Goal: Check status: Check status

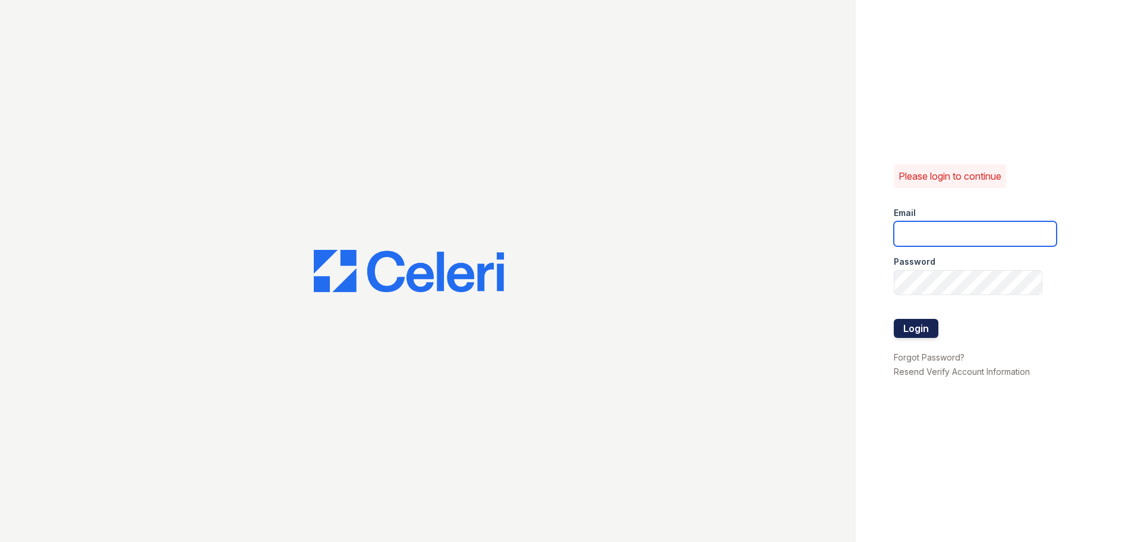
type input "arriveunionwharf@trinity-pm.com"
click at [923, 328] on button "Login" at bounding box center [916, 328] width 45 height 19
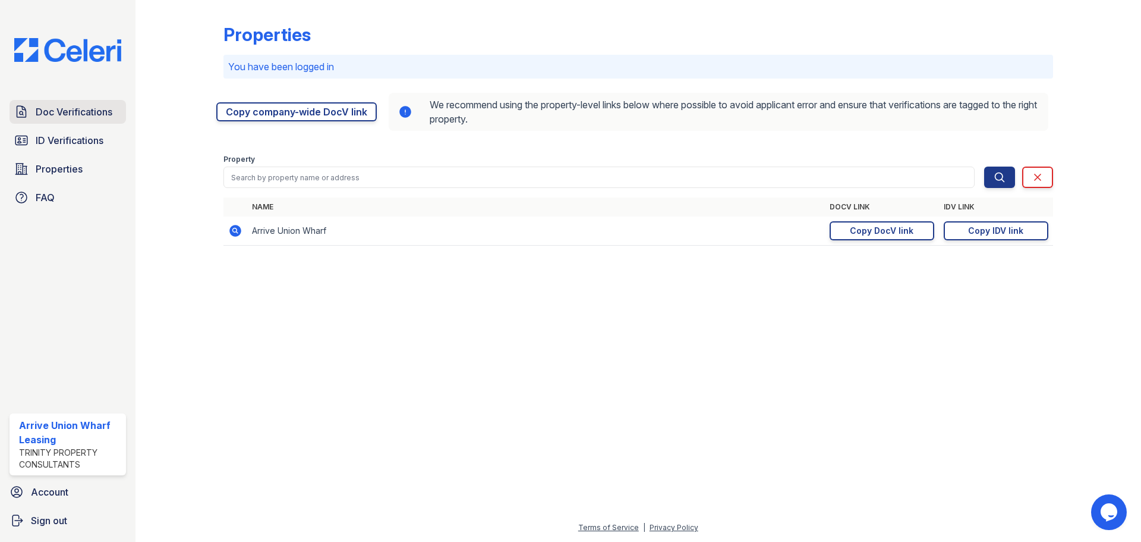
click at [61, 114] on span "Doc Verifications" at bounding box center [74, 112] width 77 height 14
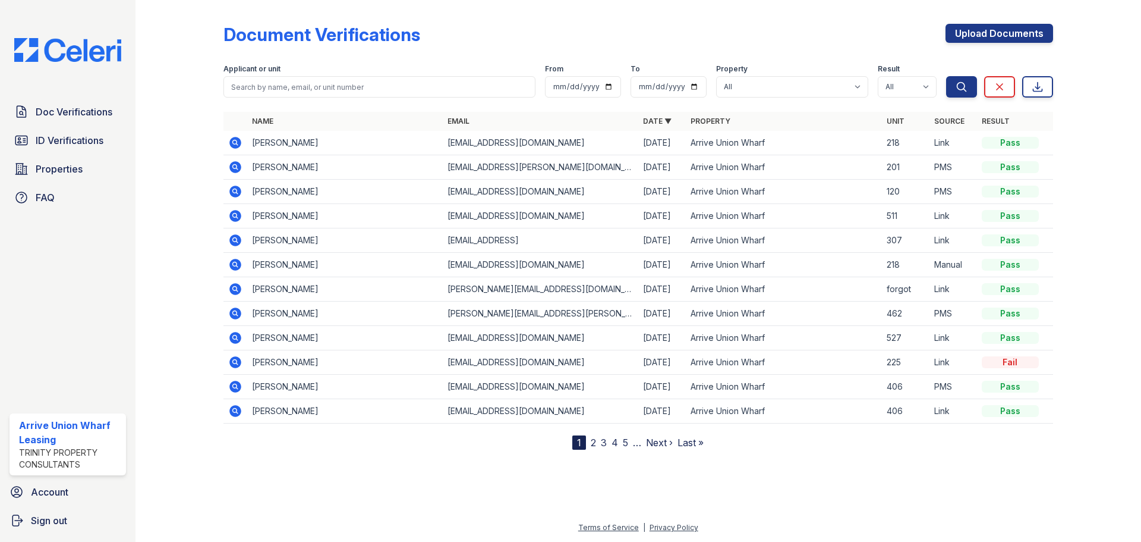
click at [228, 141] on icon at bounding box center [235, 143] width 14 height 14
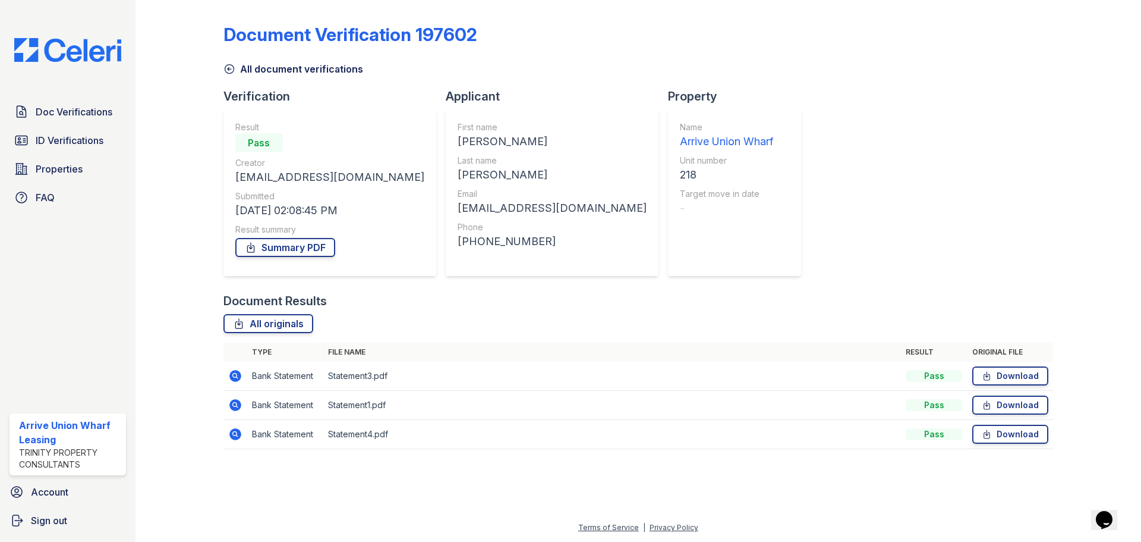
click at [228, 66] on icon at bounding box center [230, 69] width 12 height 12
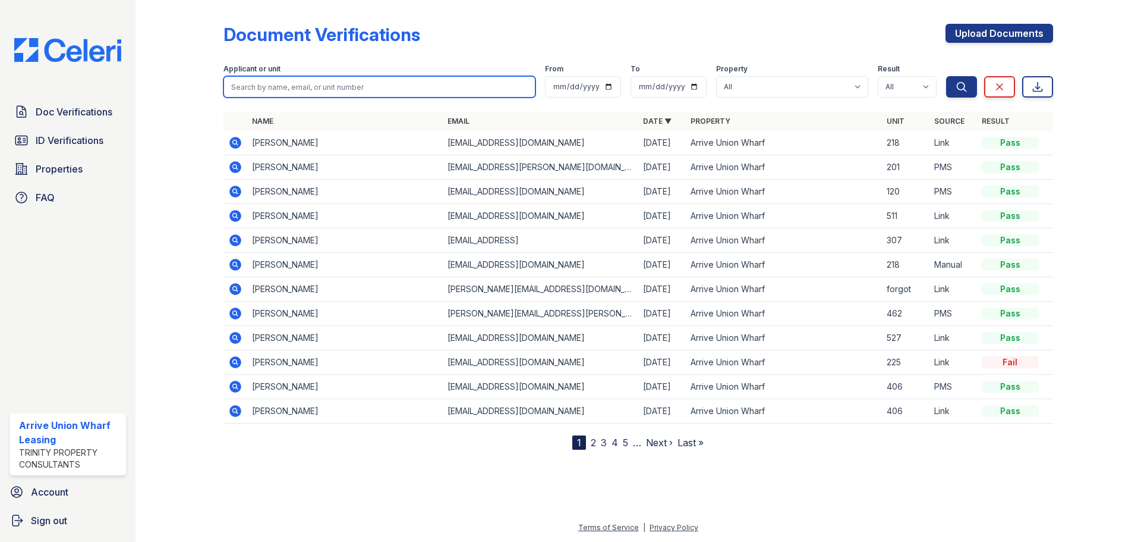
click at [266, 89] on input "search" at bounding box center [380, 86] width 312 height 21
click at [235, 265] on icon at bounding box center [234, 263] width 3 height 3
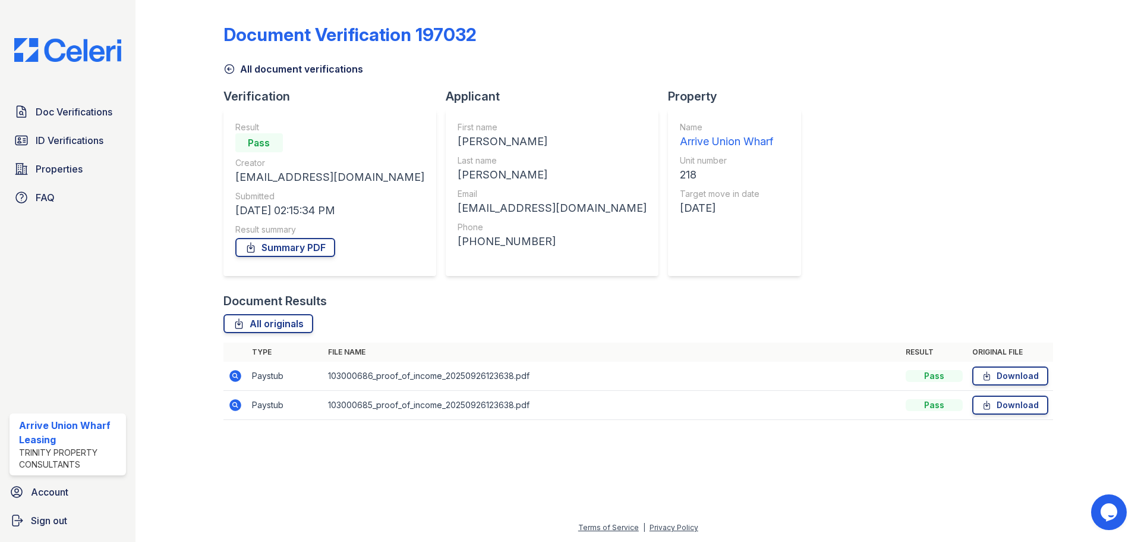
click at [235, 374] on icon at bounding box center [234, 374] width 3 height 3
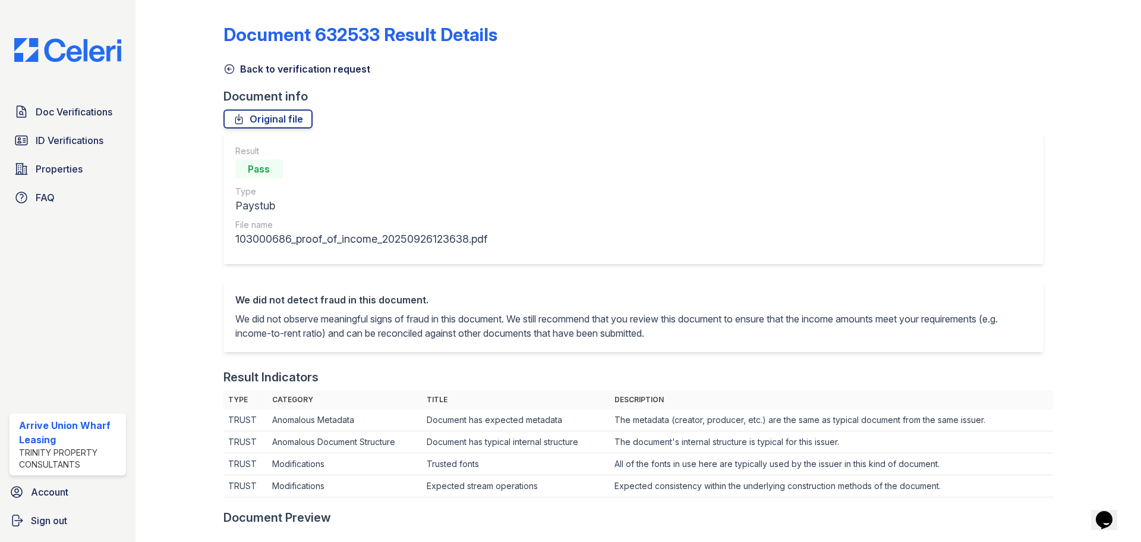
click at [228, 69] on icon at bounding box center [229, 69] width 9 height 9
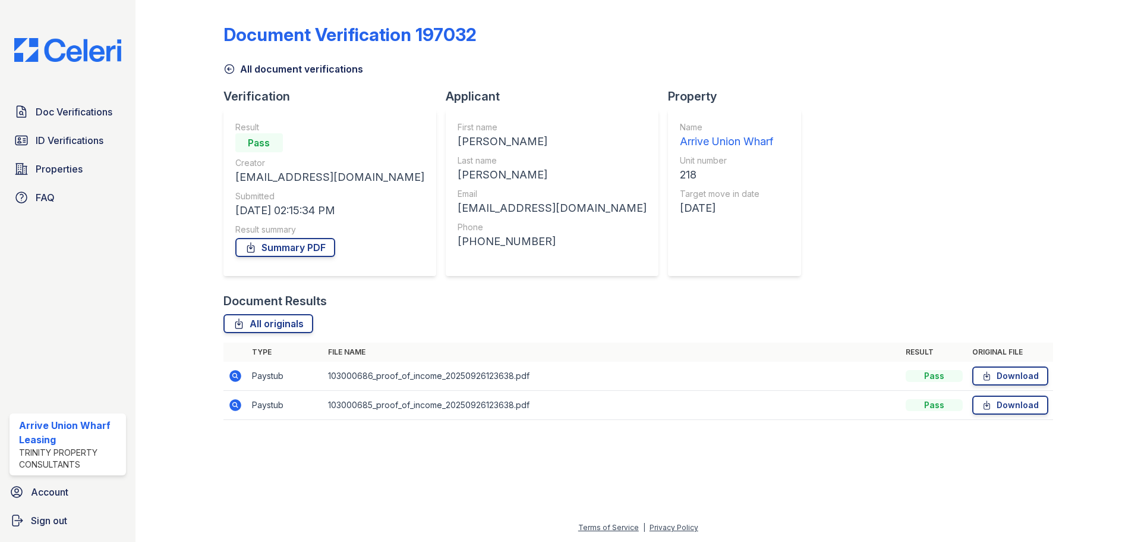
click at [71, 127] on div "Doc Verifications ID Verifications Properties FAQ" at bounding box center [68, 154] width 126 height 109
click at [71, 143] on span "ID Verifications" at bounding box center [70, 140] width 68 height 14
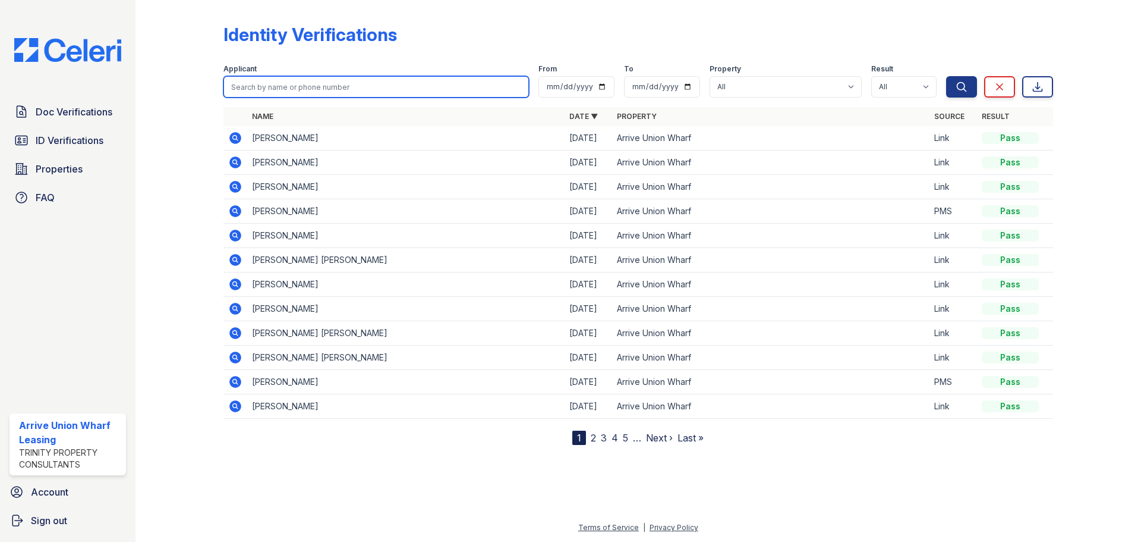
click at [300, 86] on input "search" at bounding box center [377, 86] width 306 height 21
type input "staci"
click at [946, 76] on button "Search" at bounding box center [961, 86] width 31 height 21
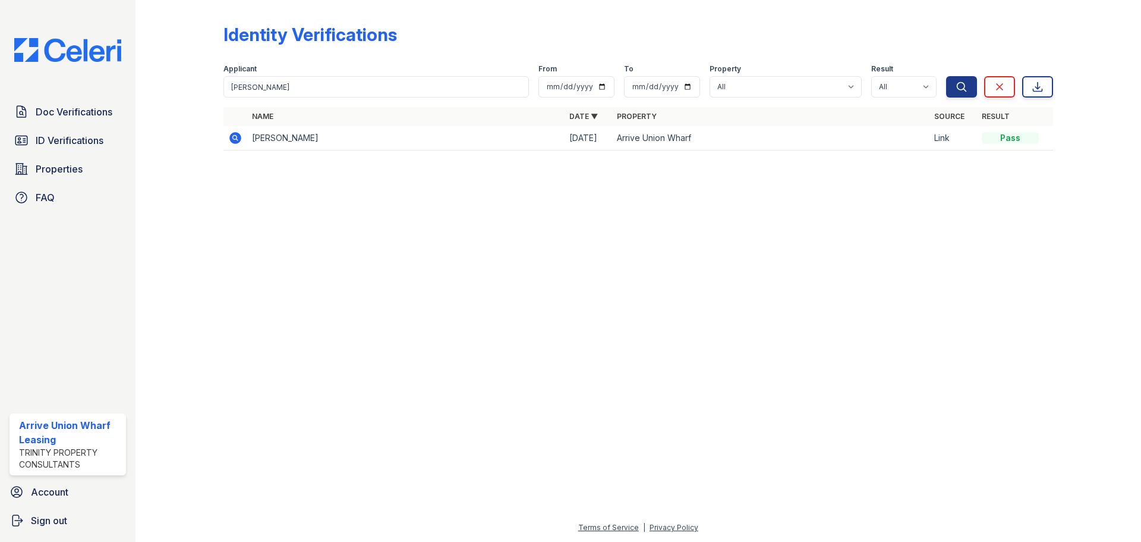
click at [230, 136] on icon at bounding box center [235, 138] width 12 height 12
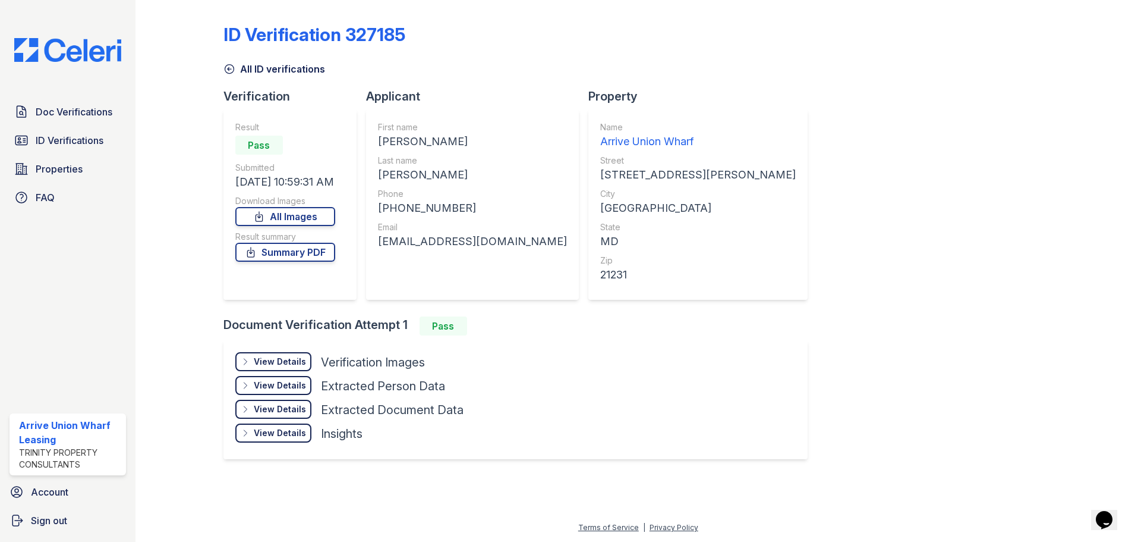
click at [276, 361] on div "View Details" at bounding box center [280, 362] width 52 height 12
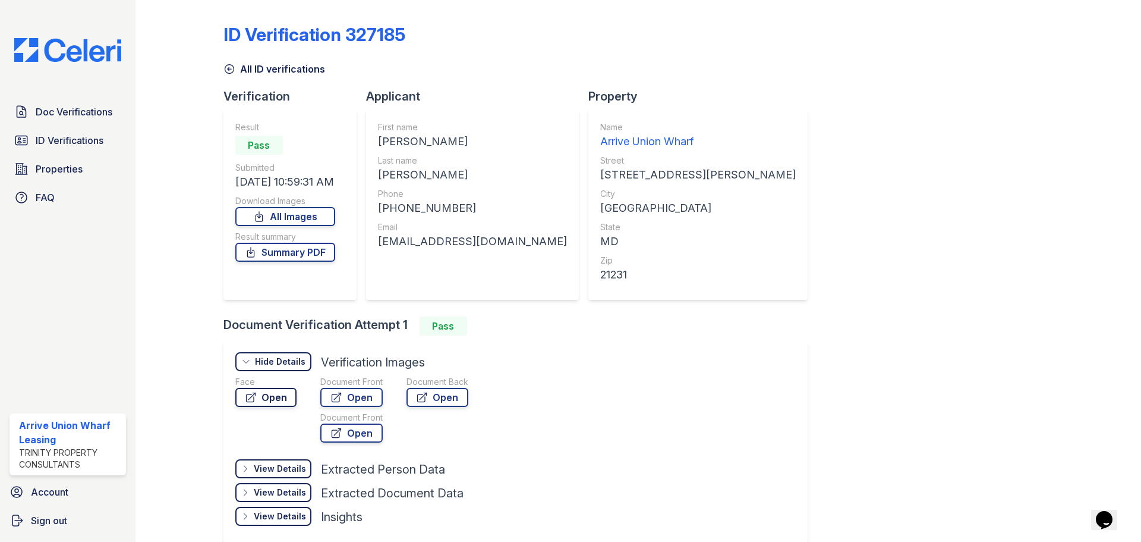
click at [275, 397] on link "Open" at bounding box center [265, 397] width 61 height 19
click at [94, 102] on link "Doc Verifications" at bounding box center [68, 112] width 117 height 24
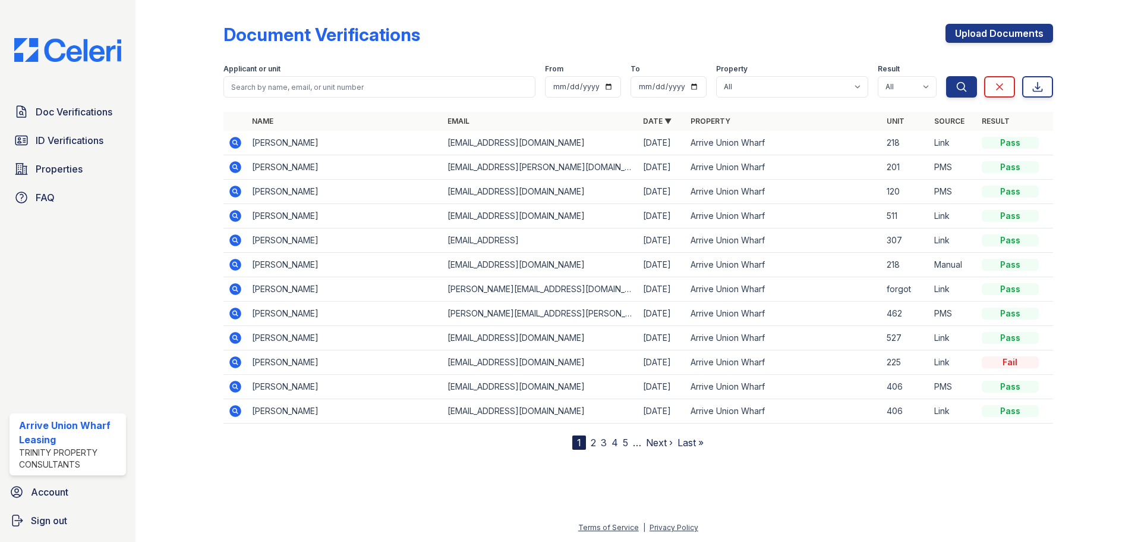
click at [232, 140] on icon at bounding box center [235, 143] width 12 height 12
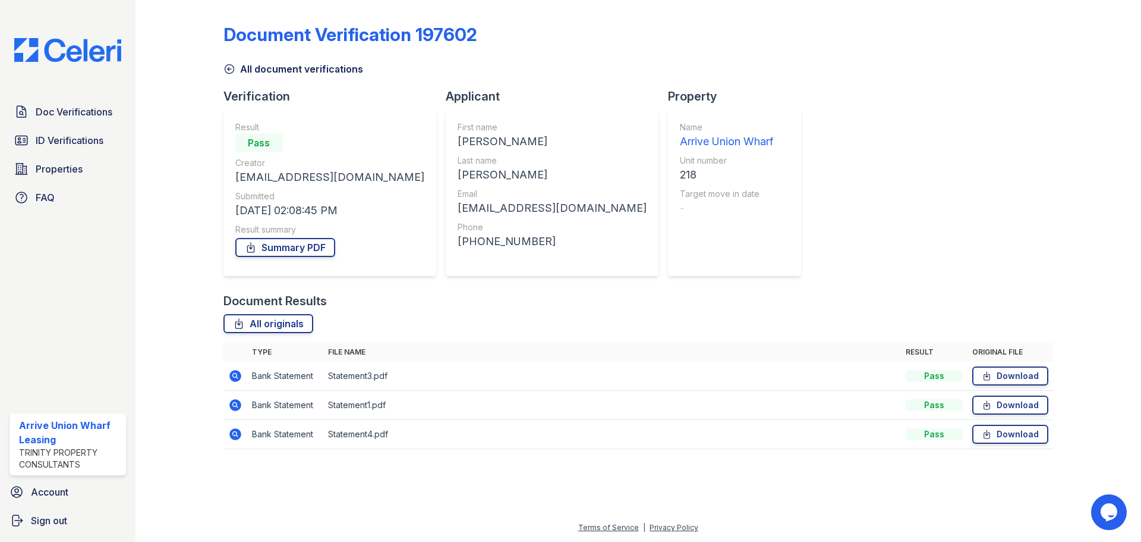
click at [239, 378] on icon at bounding box center [235, 376] width 12 height 12
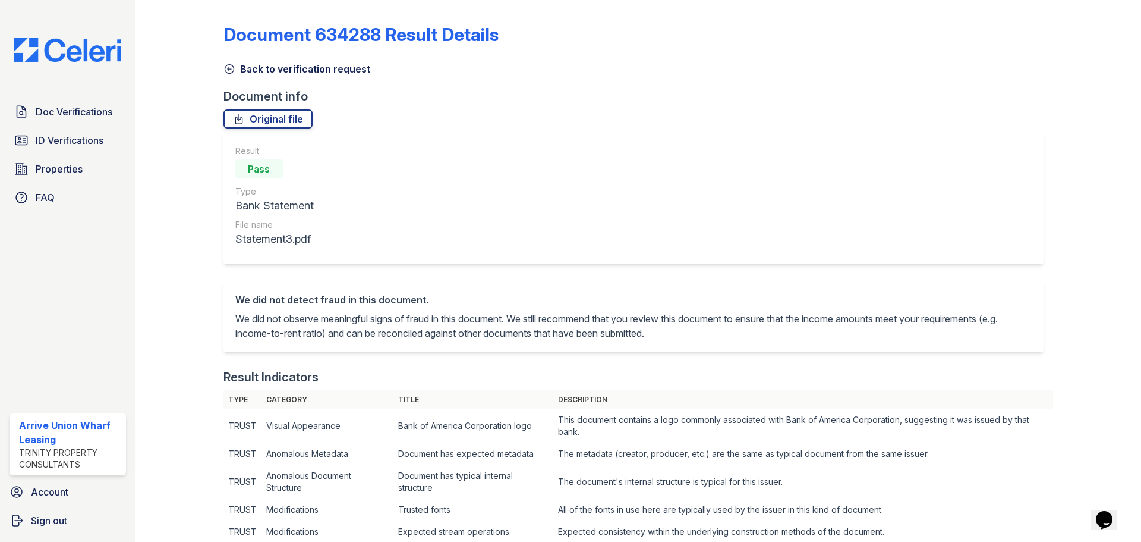
click at [229, 71] on icon at bounding box center [230, 69] width 12 height 12
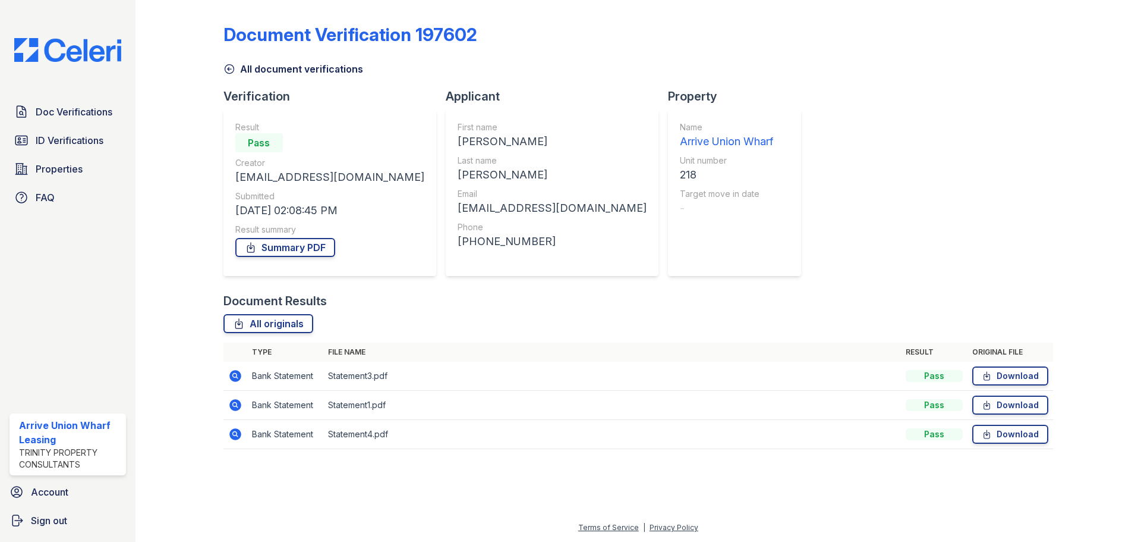
click at [232, 407] on icon at bounding box center [235, 405] width 12 height 12
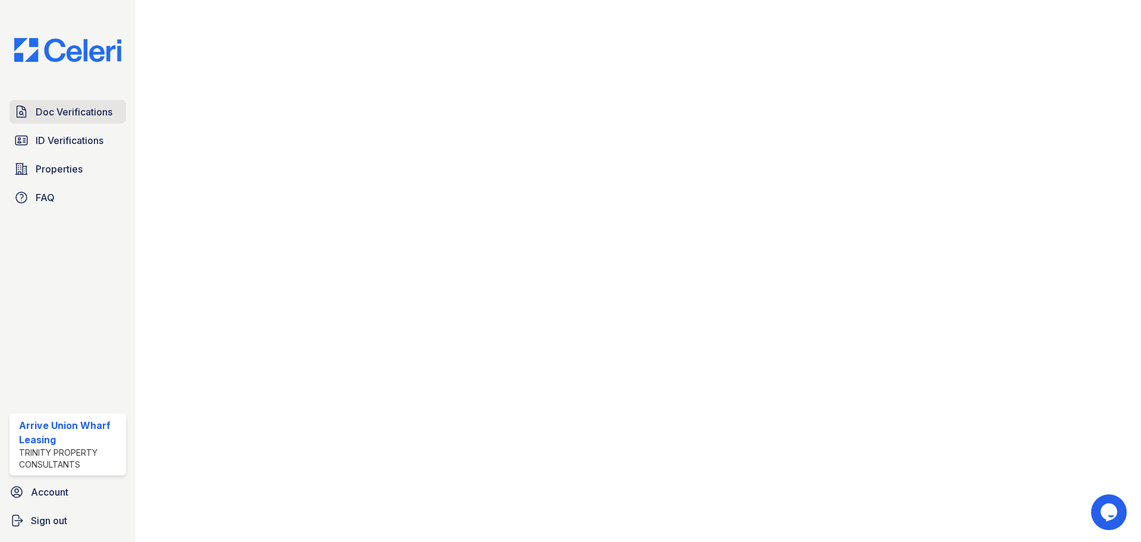
click at [89, 109] on span "Doc Verifications" at bounding box center [74, 112] width 77 height 14
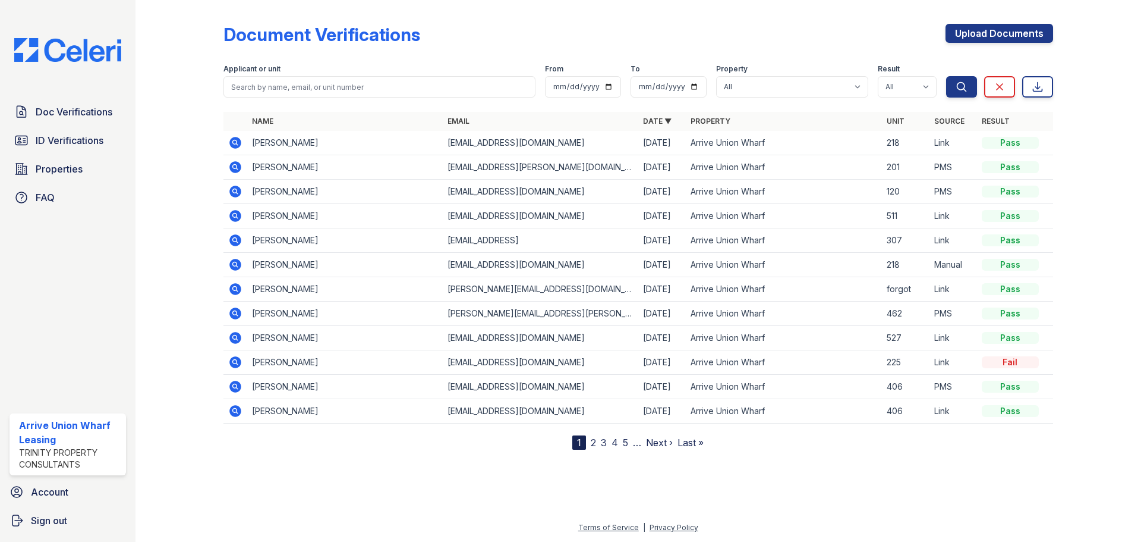
click at [232, 240] on icon at bounding box center [235, 240] width 14 height 14
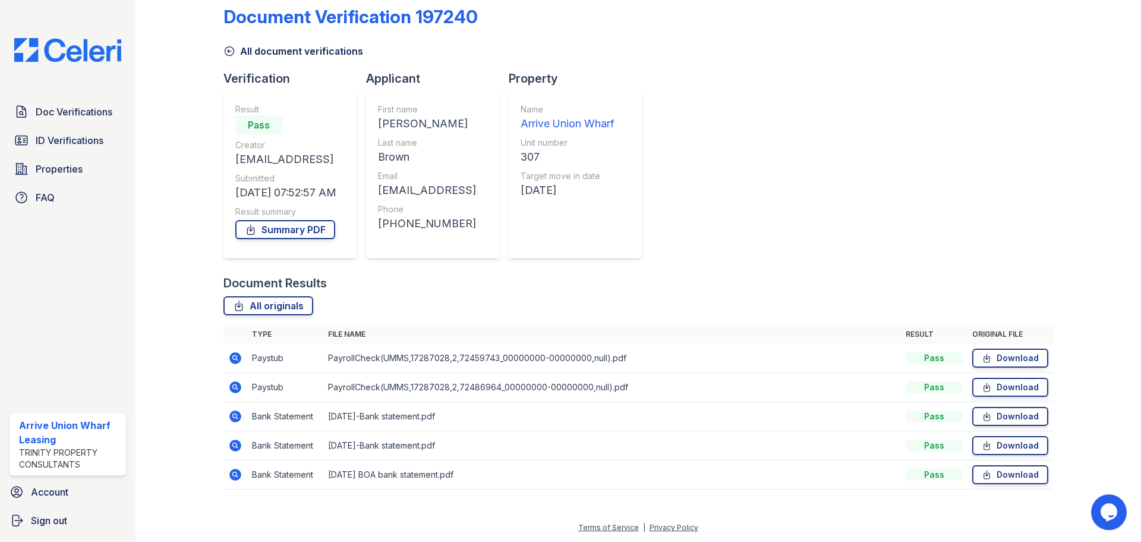
click at [236, 355] on icon at bounding box center [235, 358] width 12 height 12
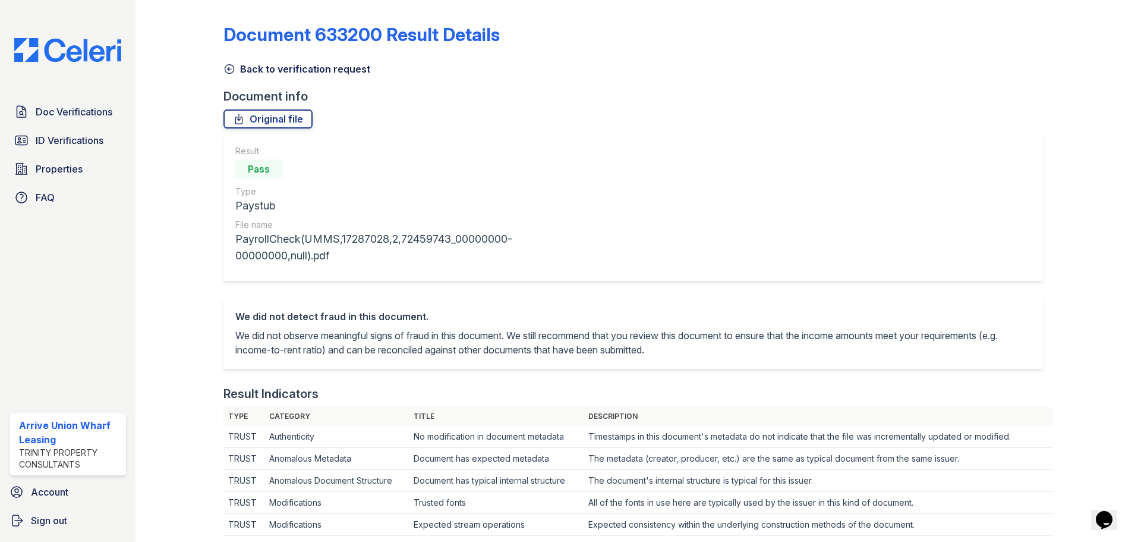
click at [231, 70] on icon at bounding box center [230, 69] width 12 height 12
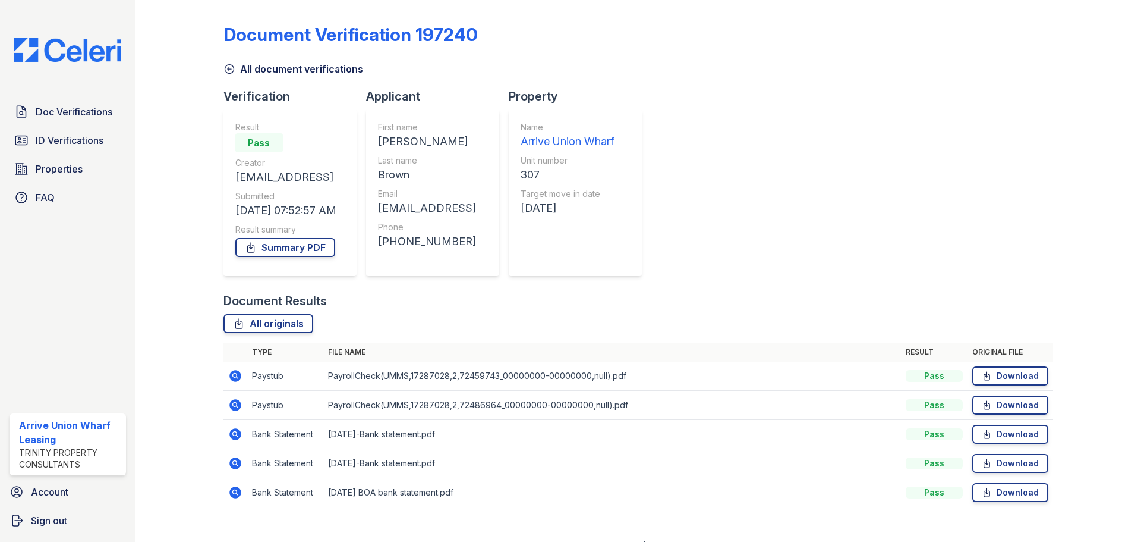
click at [232, 405] on icon at bounding box center [235, 405] width 14 height 14
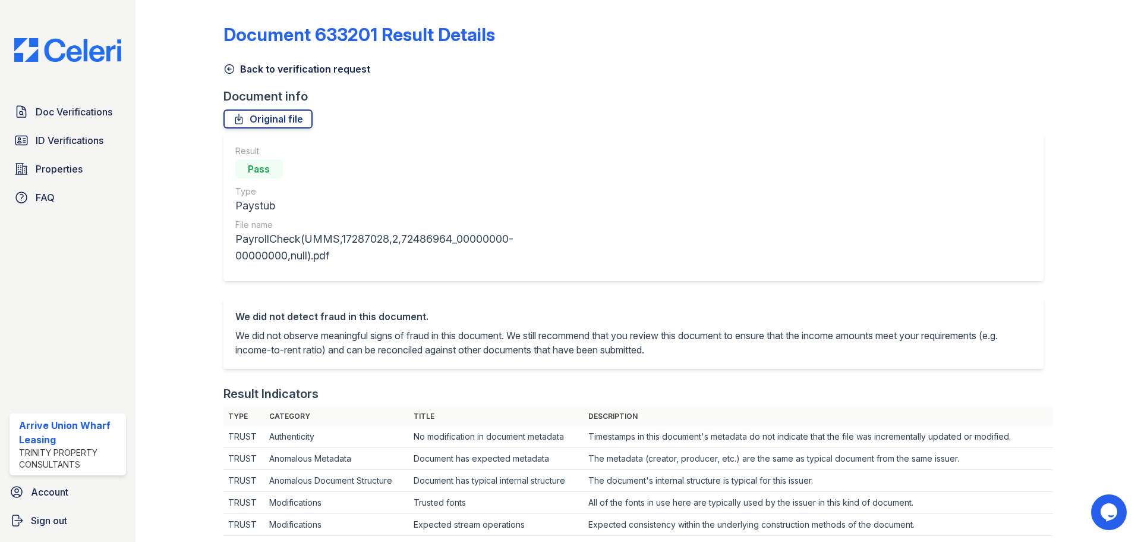
click at [228, 68] on icon at bounding box center [229, 69] width 9 height 9
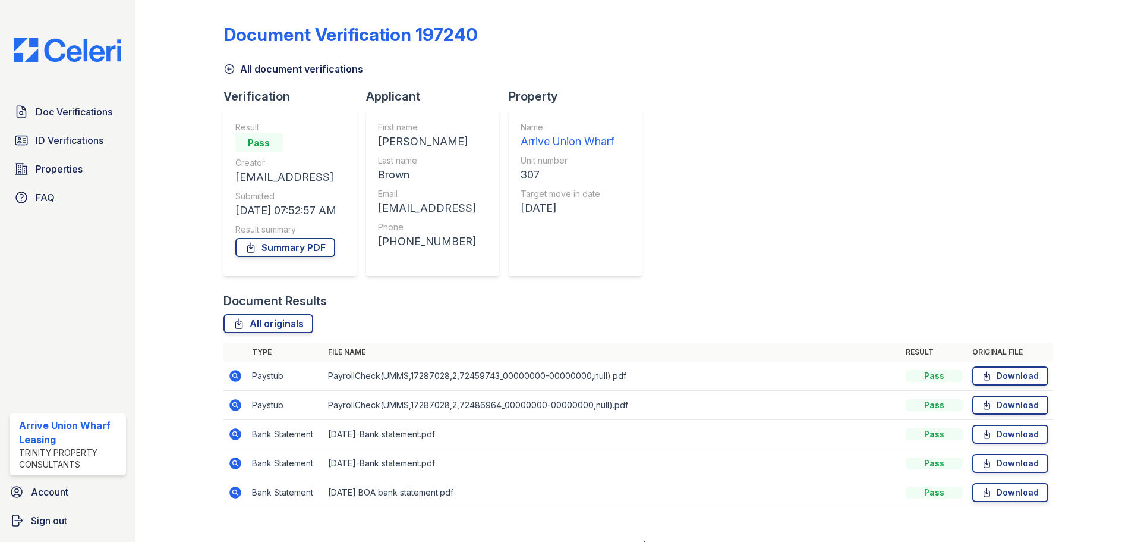
click at [233, 459] on icon at bounding box center [235, 463] width 12 height 12
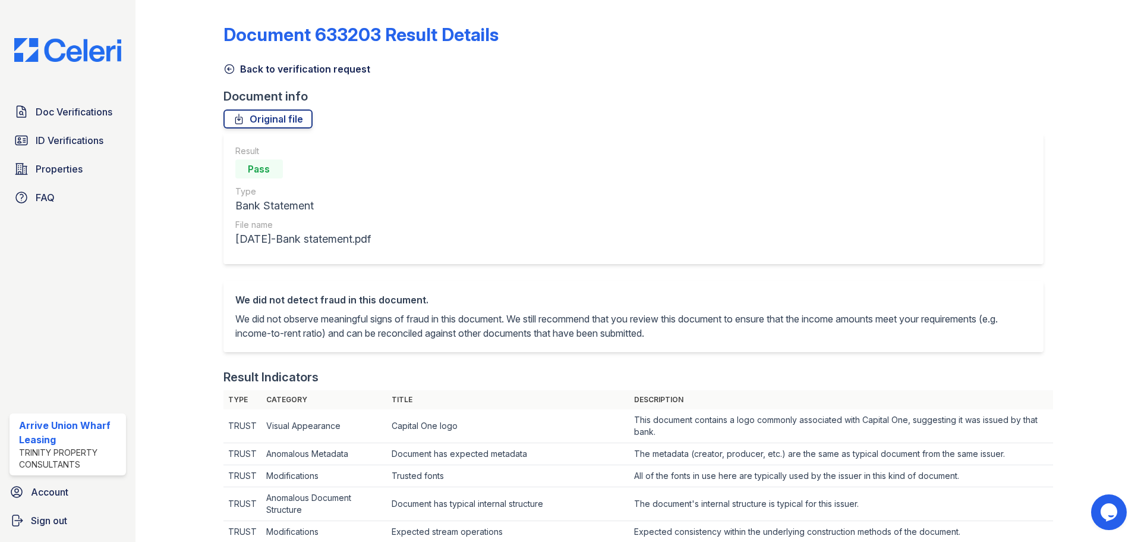
click at [226, 67] on icon at bounding box center [230, 69] width 12 height 12
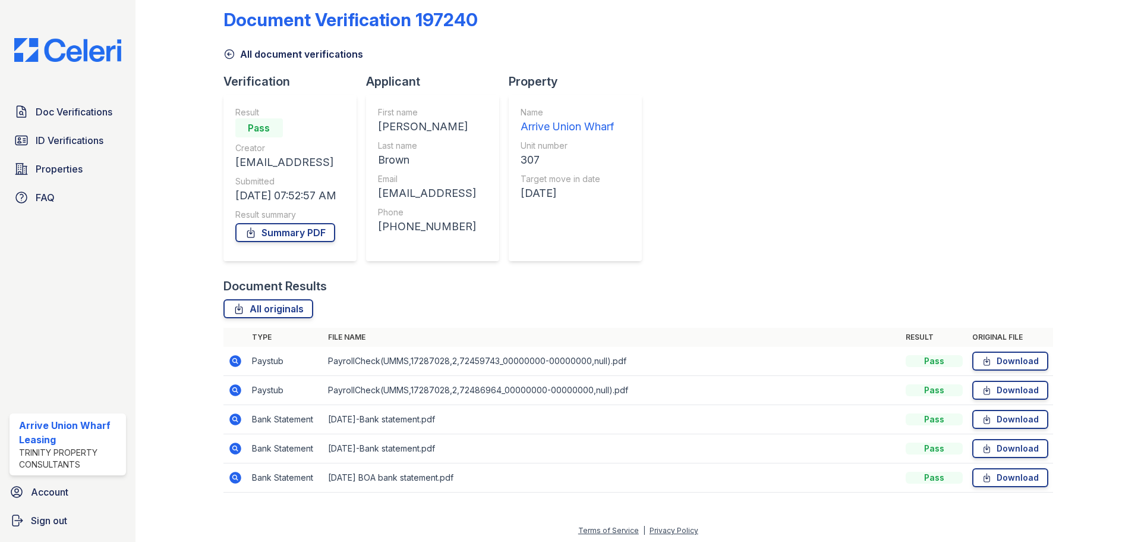
scroll to position [18, 0]
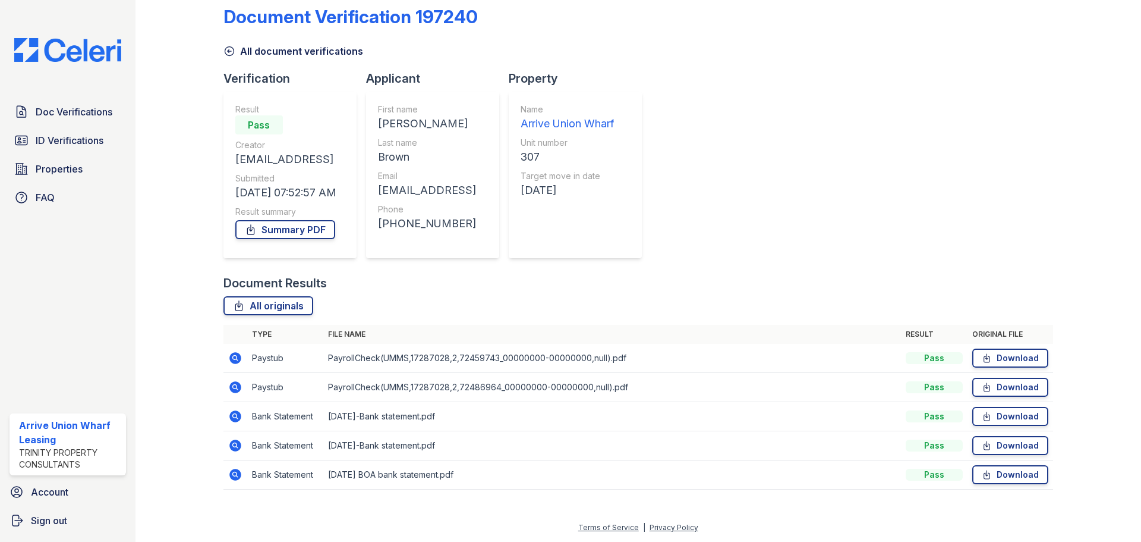
click at [231, 413] on icon at bounding box center [235, 416] width 12 height 12
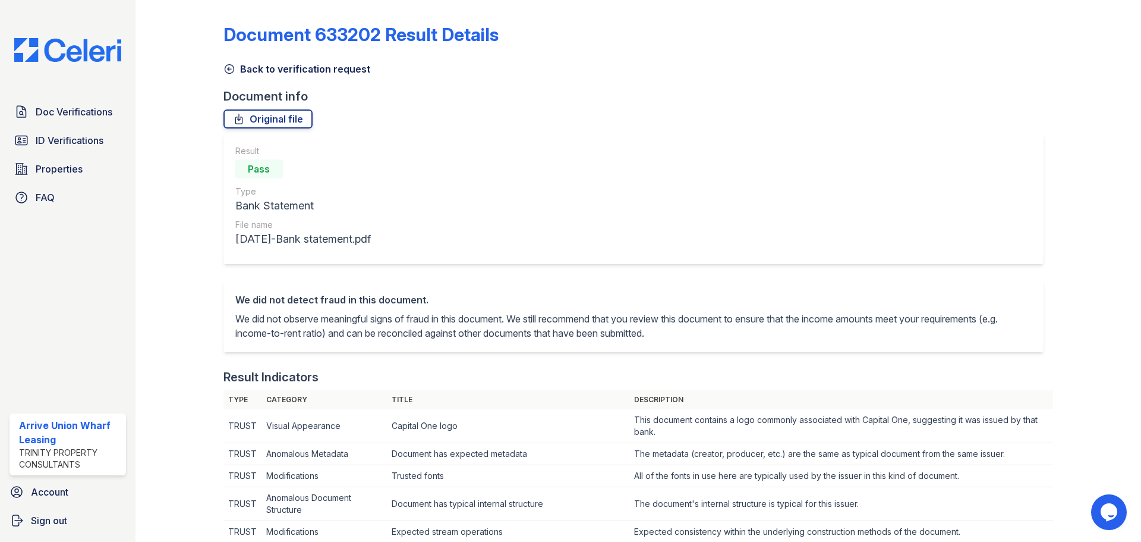
click at [225, 68] on icon at bounding box center [229, 69] width 9 height 9
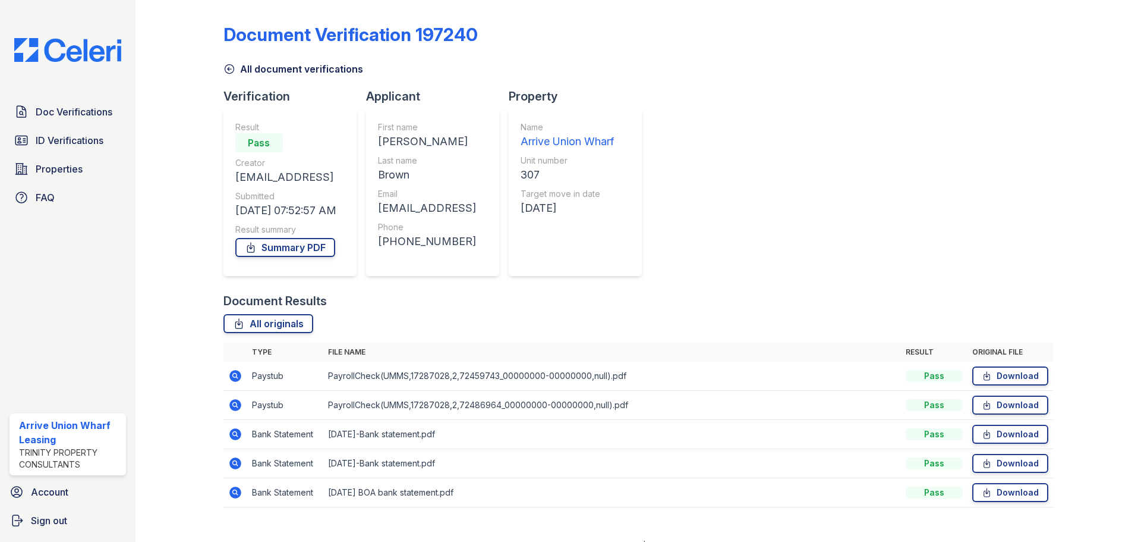
click at [235, 403] on icon at bounding box center [234, 403] width 3 height 3
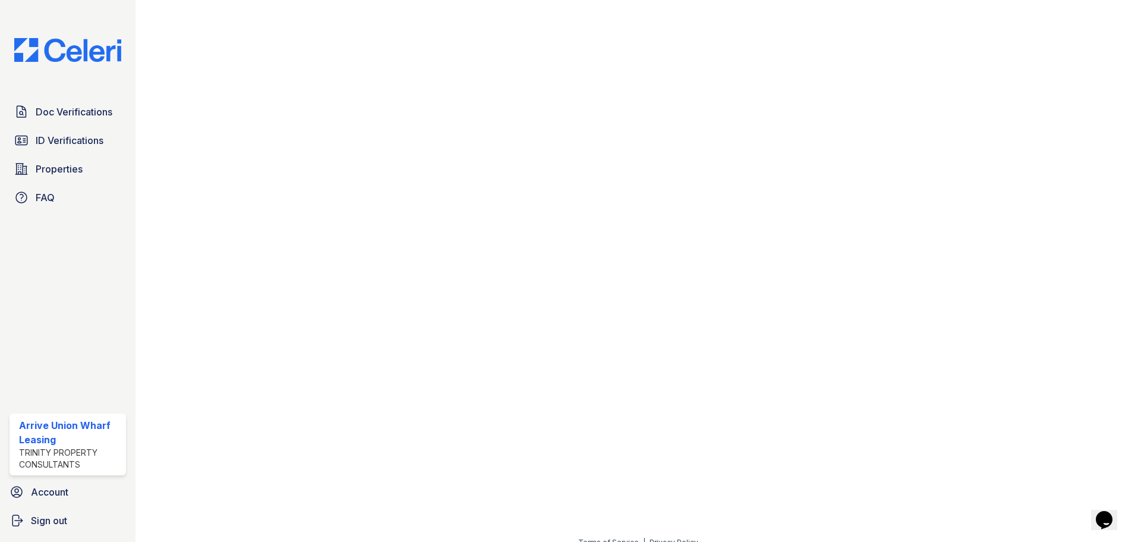
scroll to position [535, 0]
click at [59, 150] on link "ID Verifications" at bounding box center [68, 140] width 117 height 24
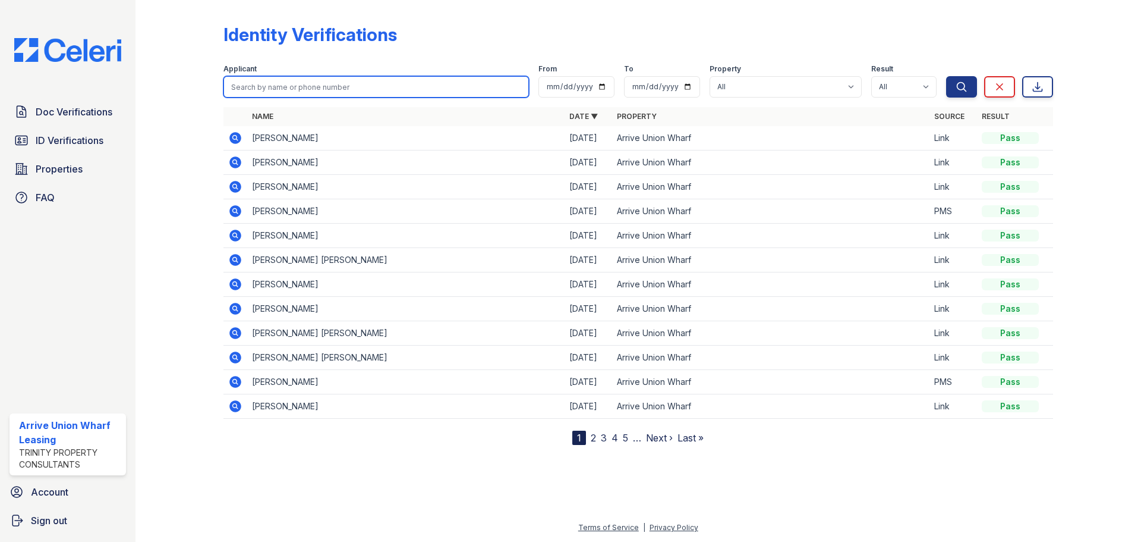
click at [282, 80] on input "search" at bounding box center [377, 86] width 306 height 21
click at [228, 379] on icon at bounding box center [235, 382] width 14 height 14
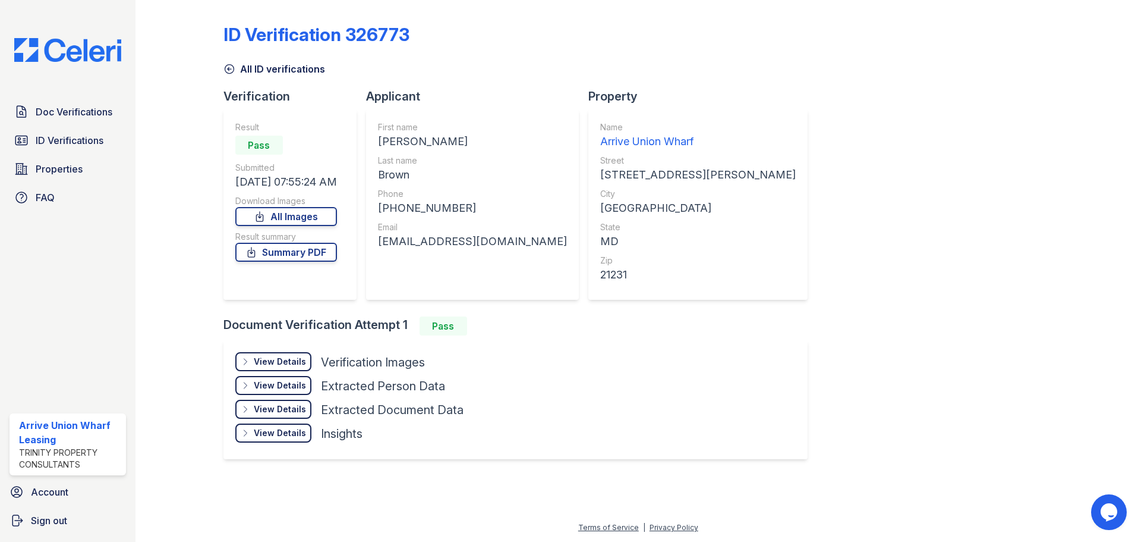
click at [277, 366] on div "View Details" at bounding box center [280, 362] width 52 height 12
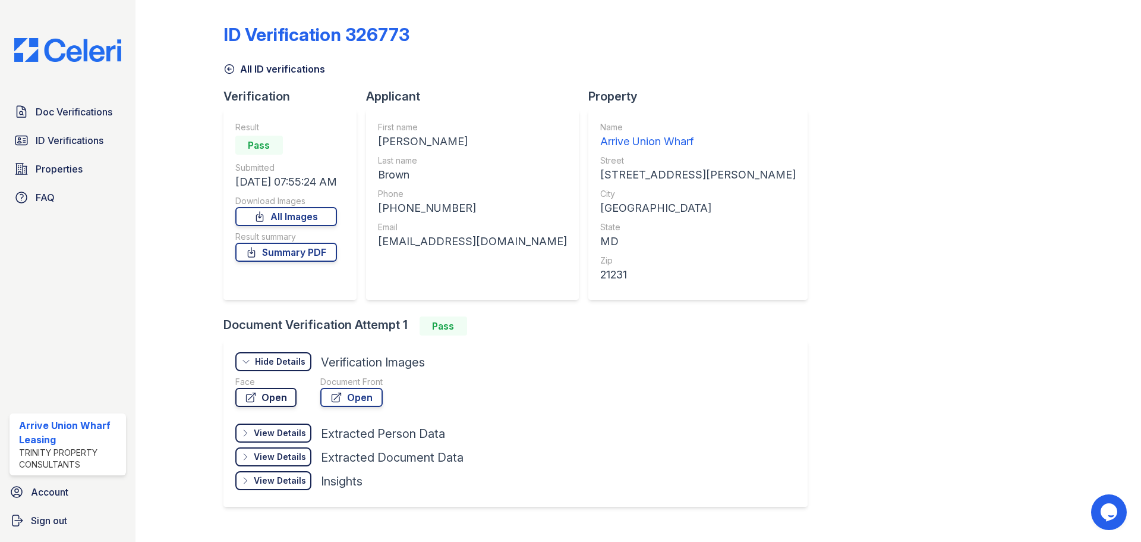
click at [290, 396] on link "Open" at bounding box center [265, 397] width 61 height 19
click at [53, 108] on span "Doc Verifications" at bounding box center [74, 112] width 77 height 14
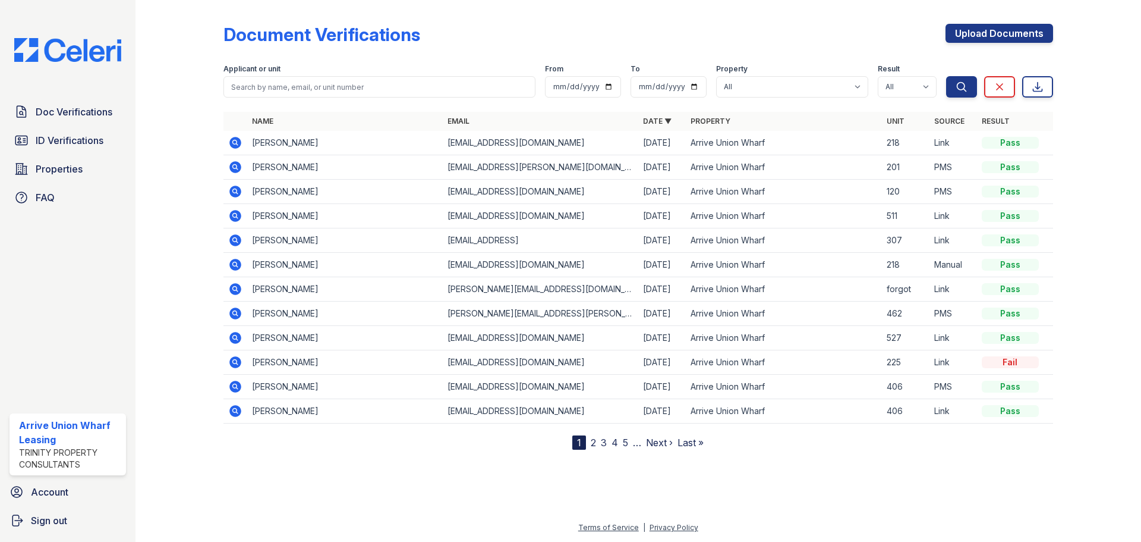
click at [235, 216] on icon at bounding box center [234, 214] width 3 height 3
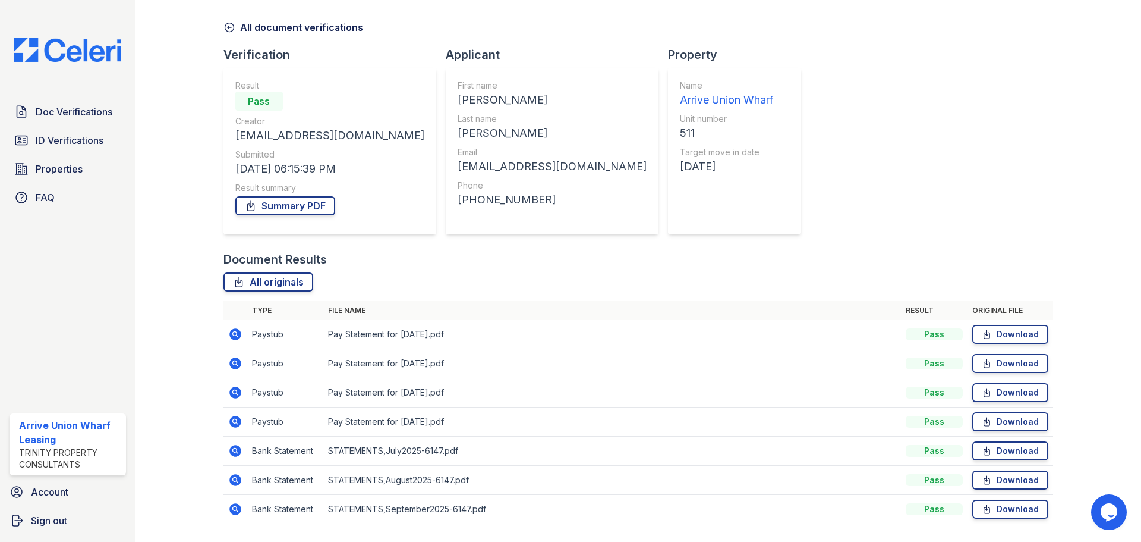
scroll to position [59, 0]
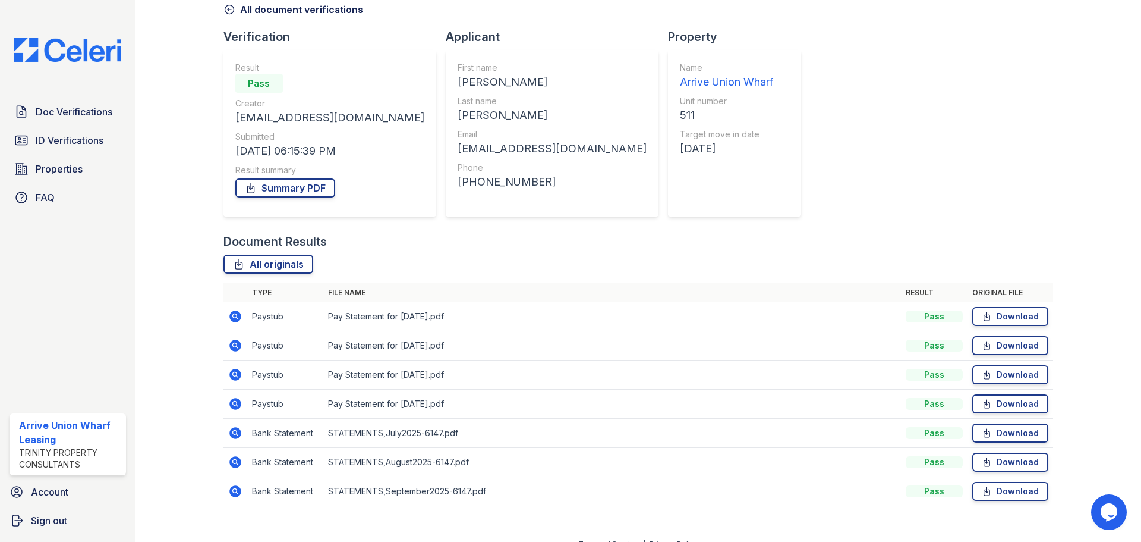
click at [237, 319] on icon at bounding box center [235, 316] width 12 height 12
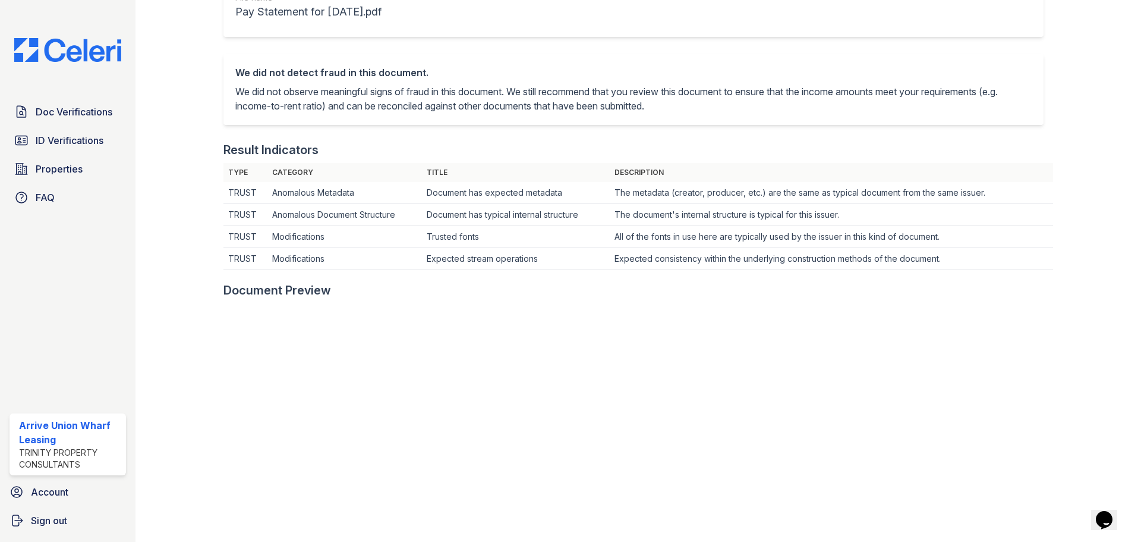
scroll to position [59, 0]
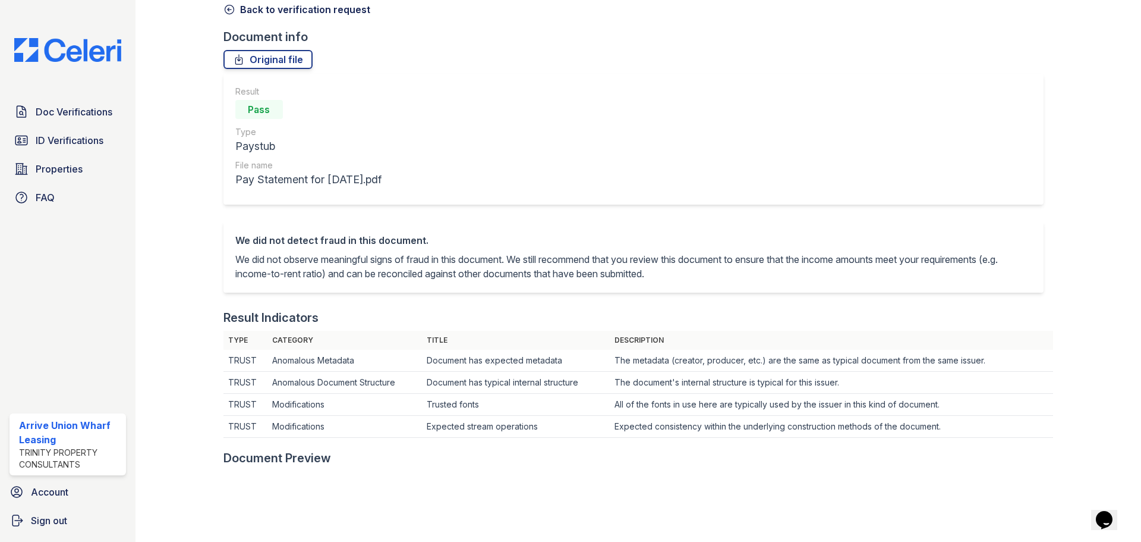
click at [226, 8] on icon at bounding box center [230, 10] width 12 height 12
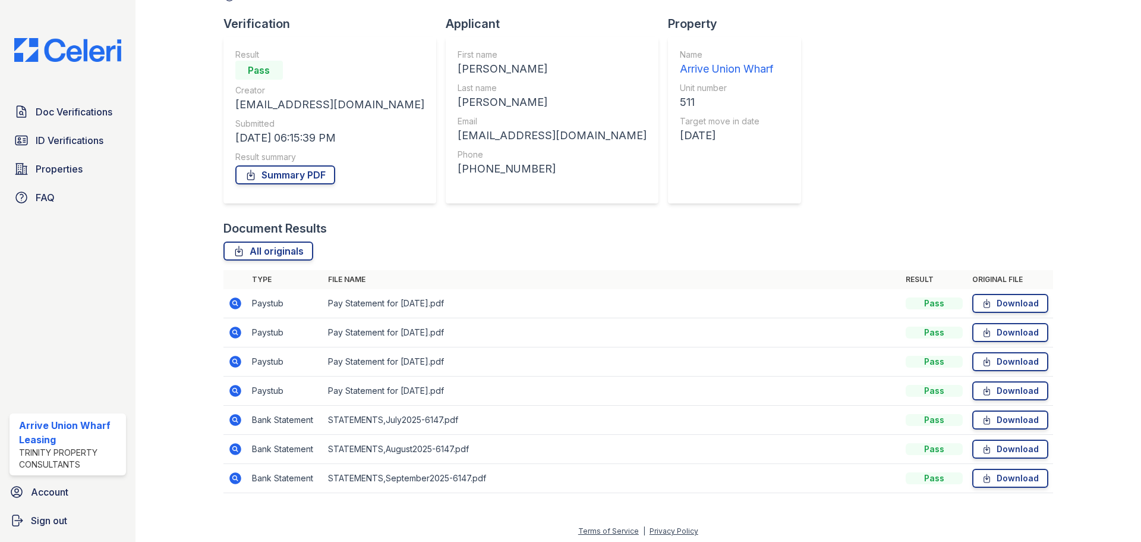
scroll to position [76, 0]
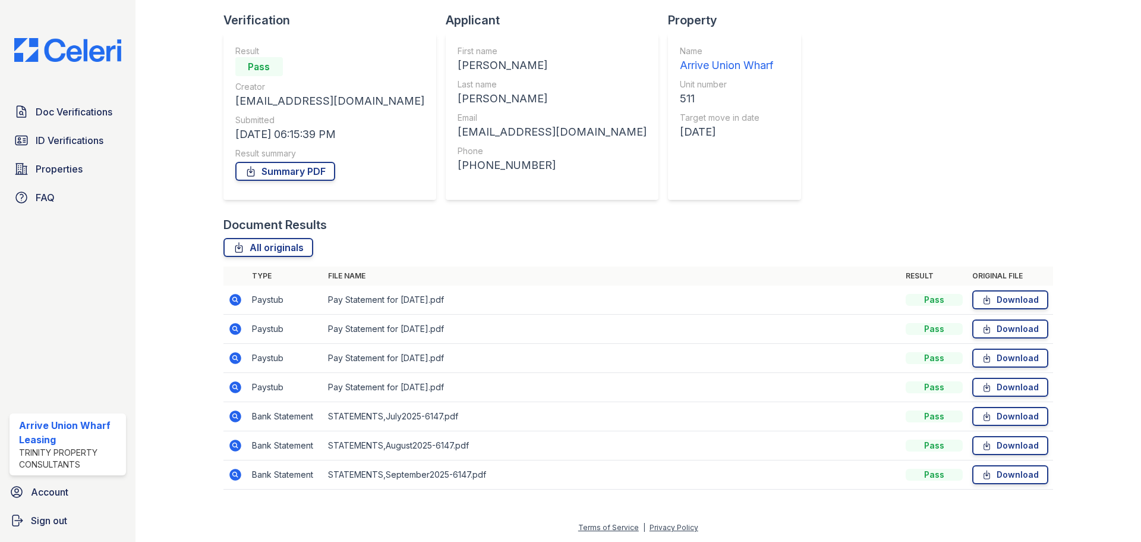
click at [237, 476] on icon at bounding box center [235, 474] width 12 height 12
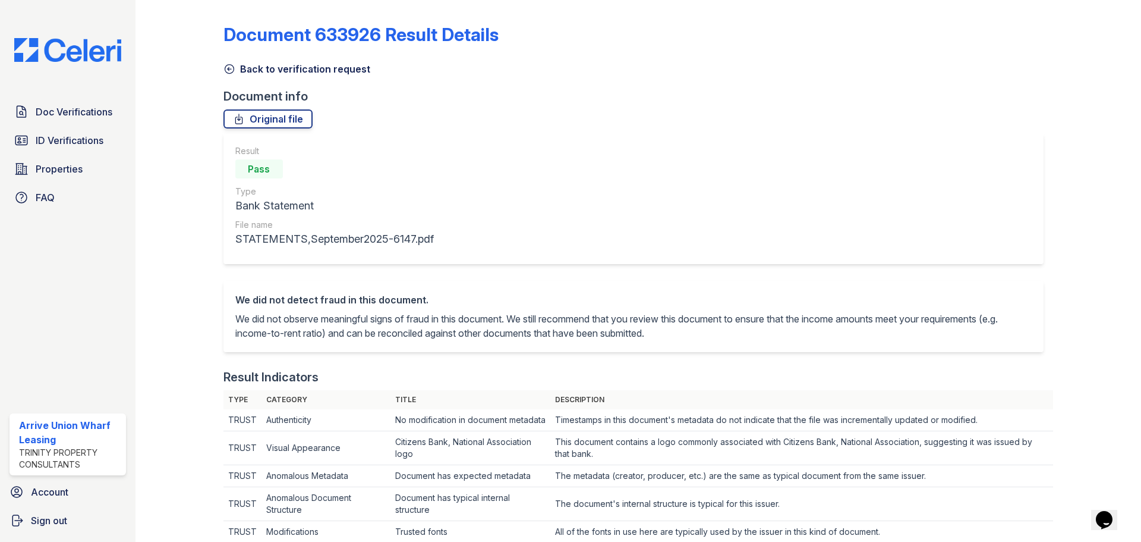
click at [230, 70] on icon at bounding box center [230, 69] width 12 height 12
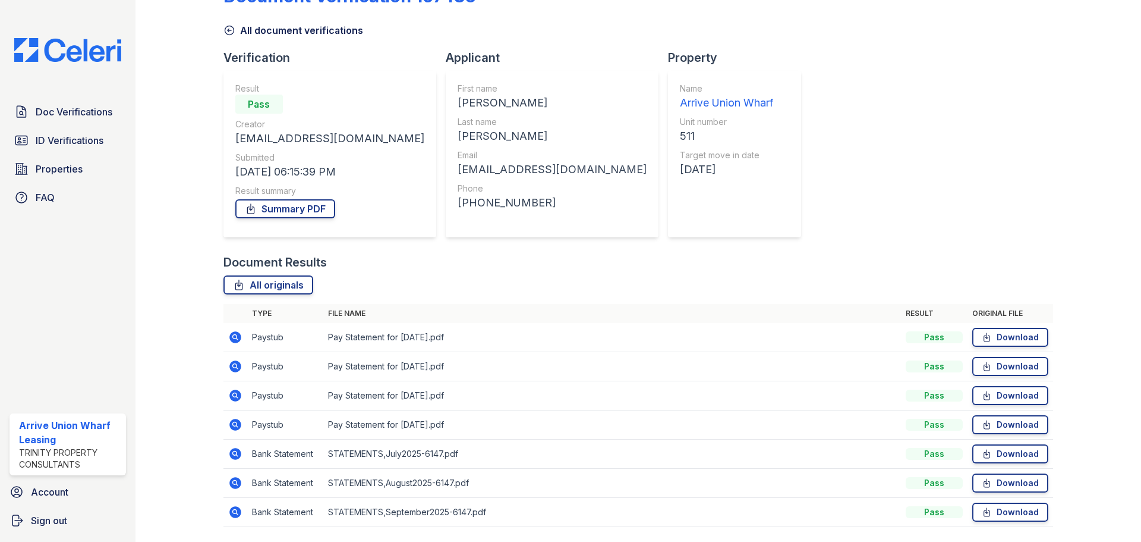
scroll to position [76, 0]
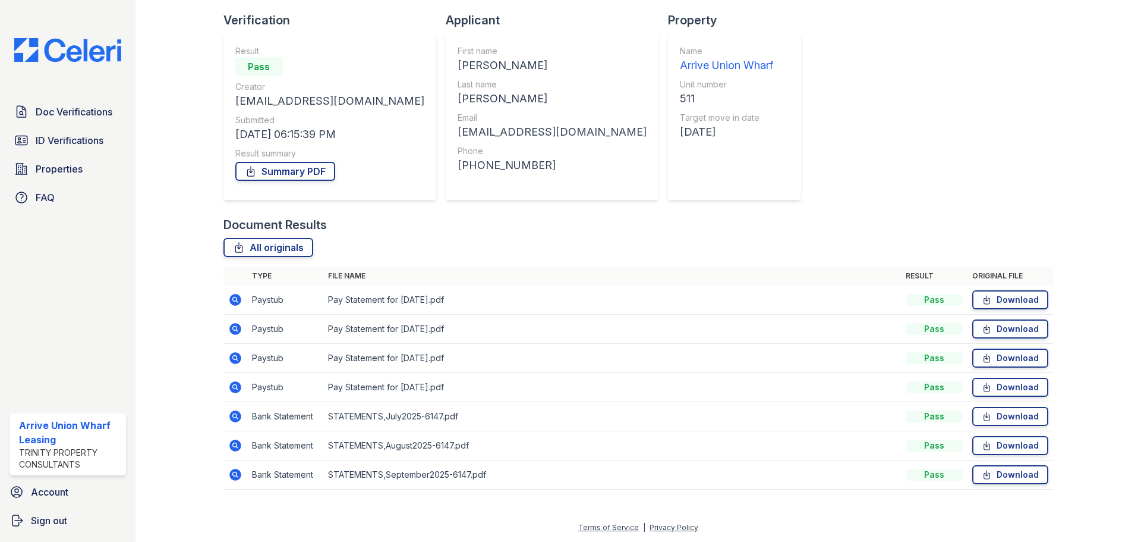
click at [232, 329] on icon at bounding box center [235, 329] width 14 height 14
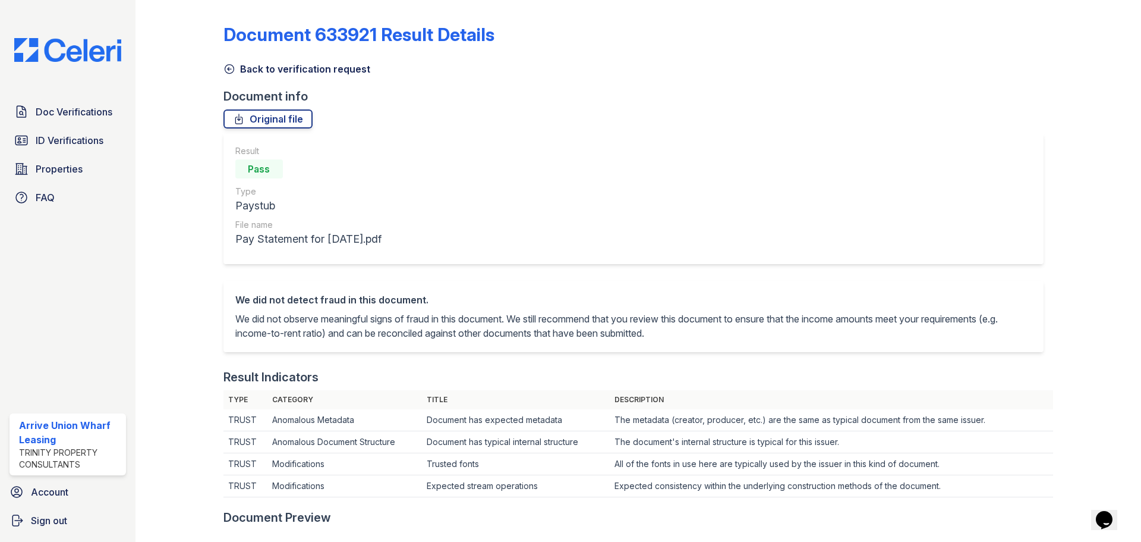
click at [234, 71] on icon at bounding box center [230, 69] width 12 height 12
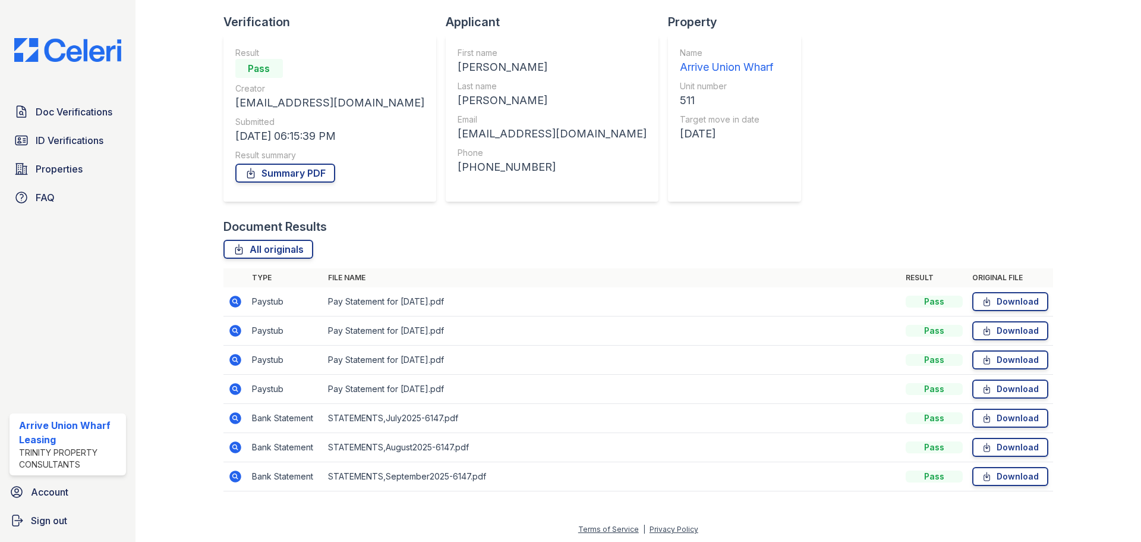
scroll to position [76, 0]
click at [234, 444] on icon at bounding box center [234, 444] width 3 height 3
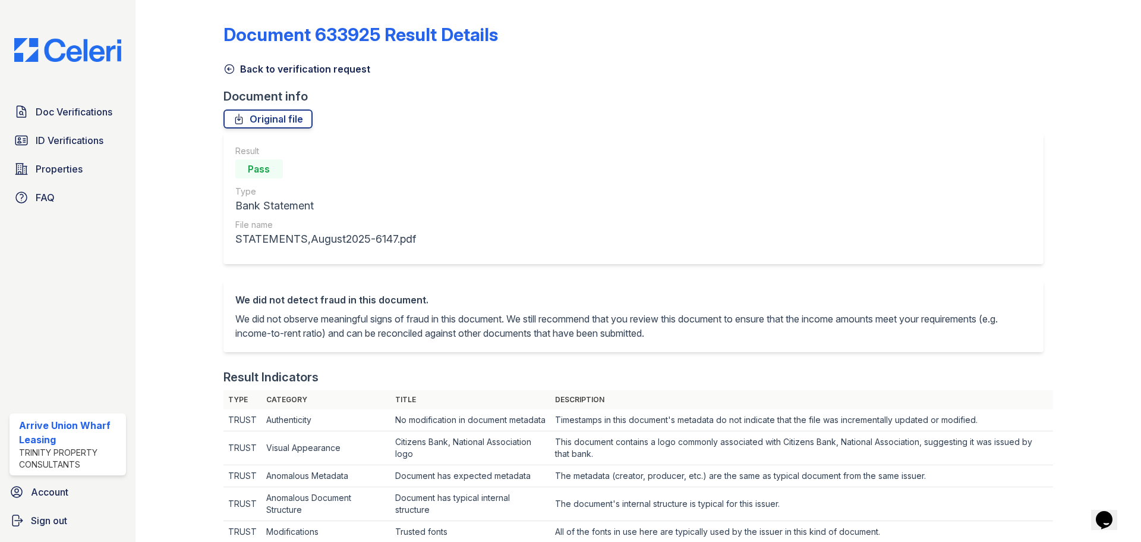
click at [231, 69] on icon at bounding box center [230, 69] width 12 height 12
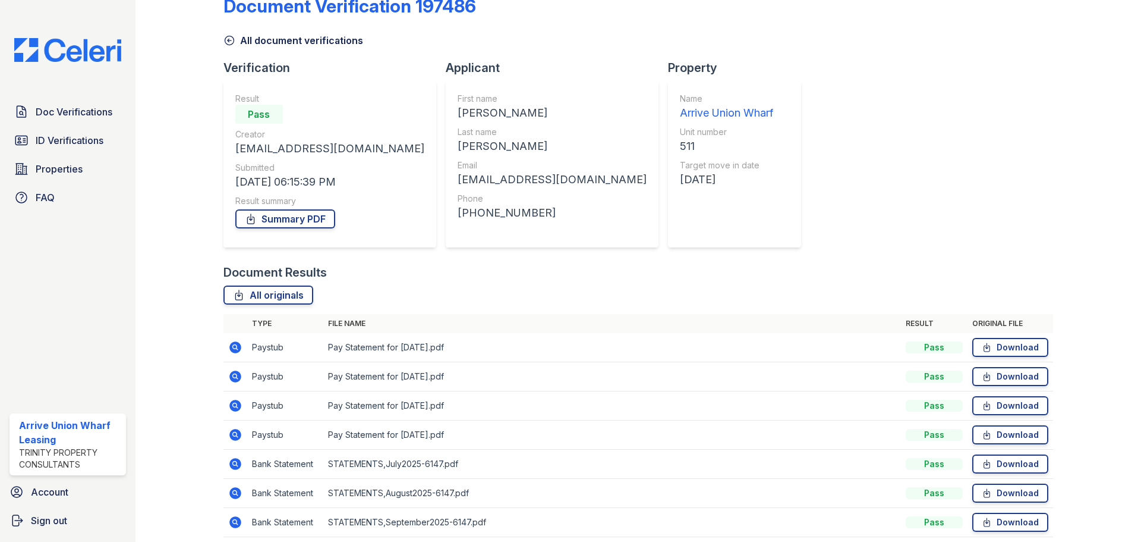
scroll to position [76, 0]
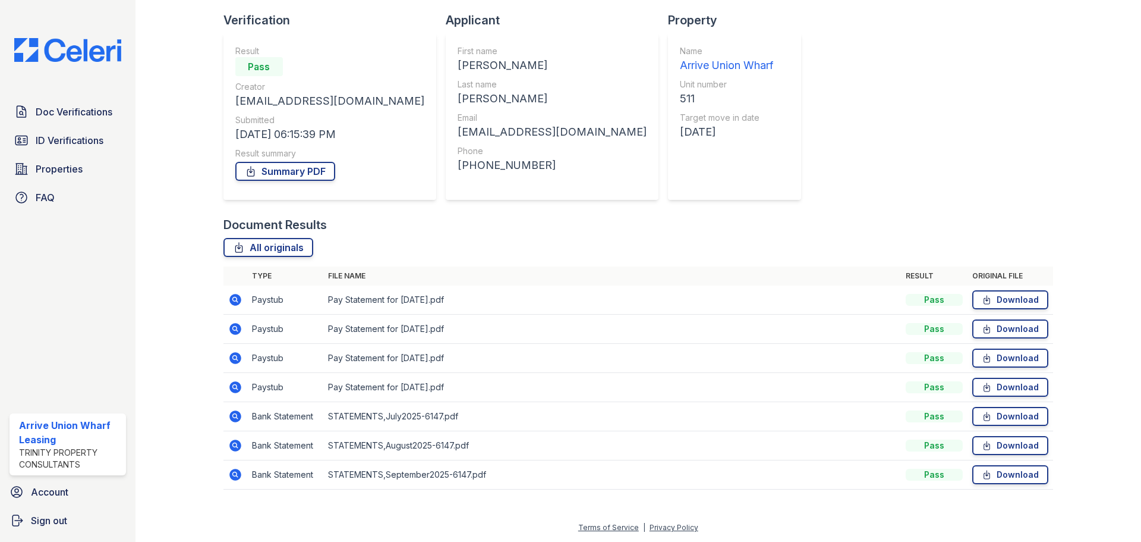
click at [232, 477] on icon at bounding box center [235, 474] width 12 height 12
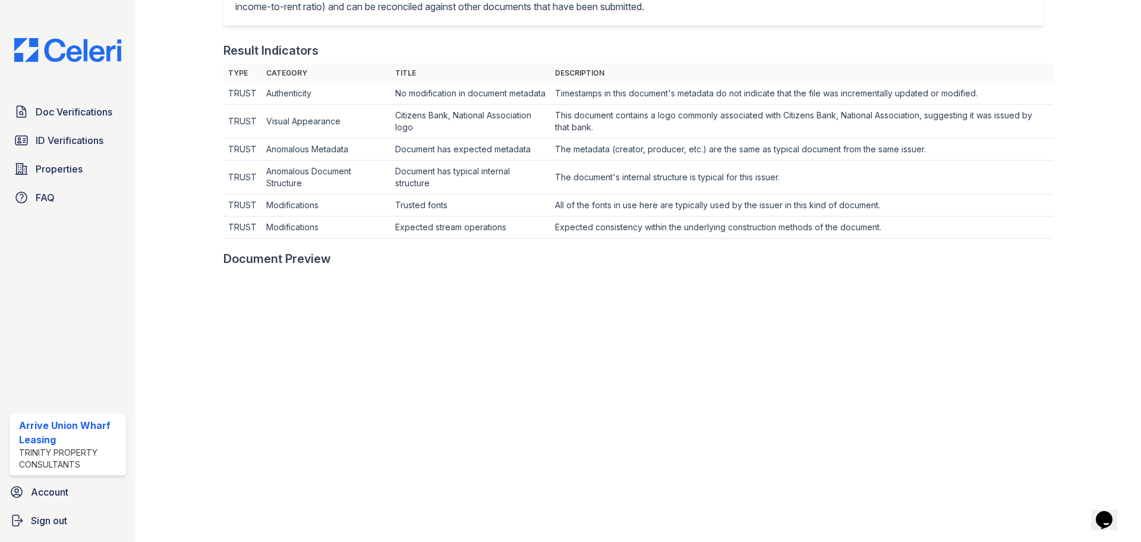
scroll to position [59, 0]
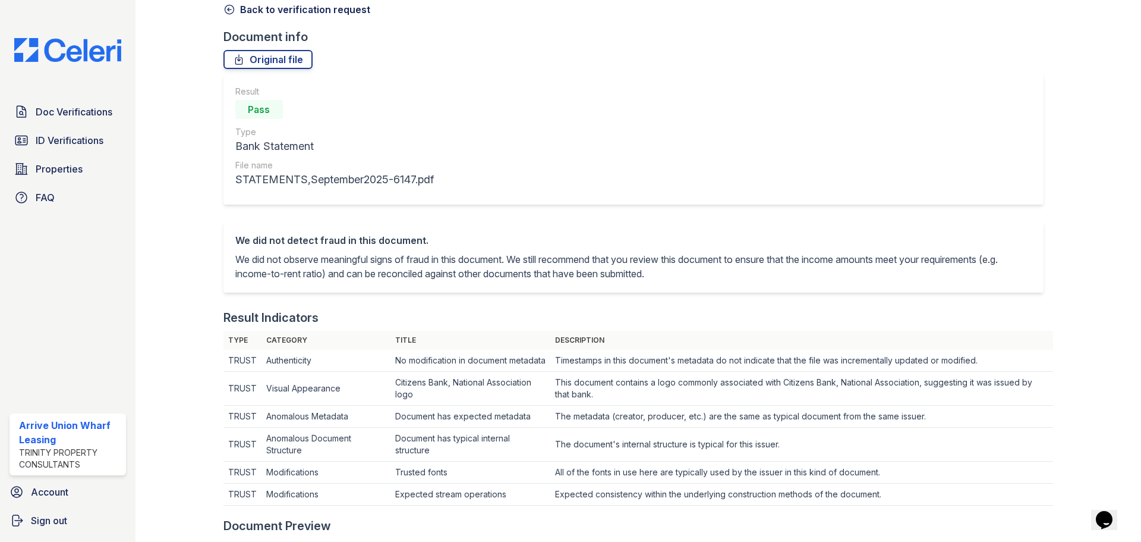
click at [226, 11] on icon at bounding box center [230, 10] width 12 height 12
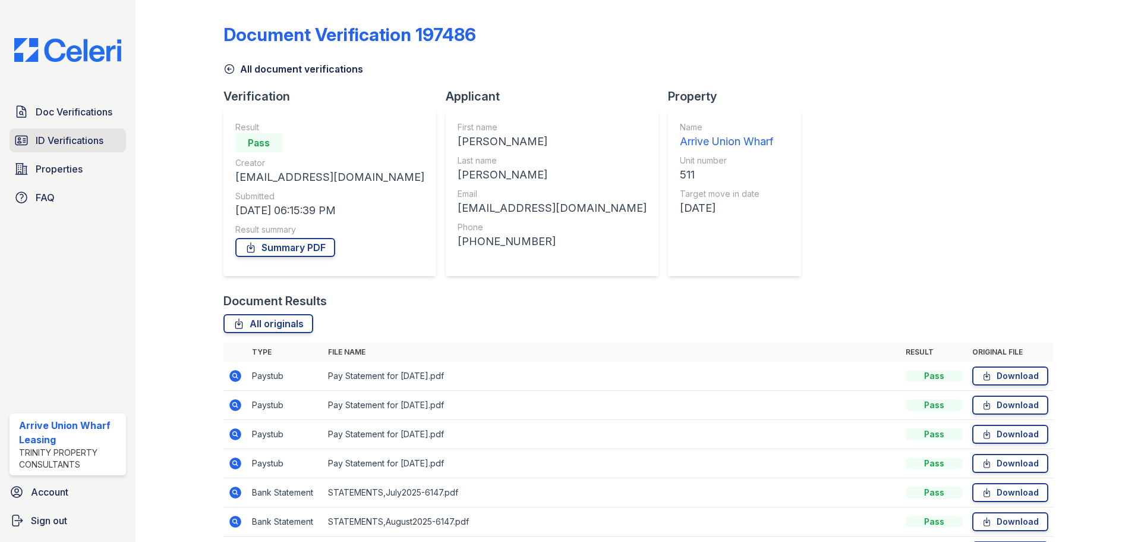
click at [80, 136] on span "ID Verifications" at bounding box center [70, 140] width 68 height 14
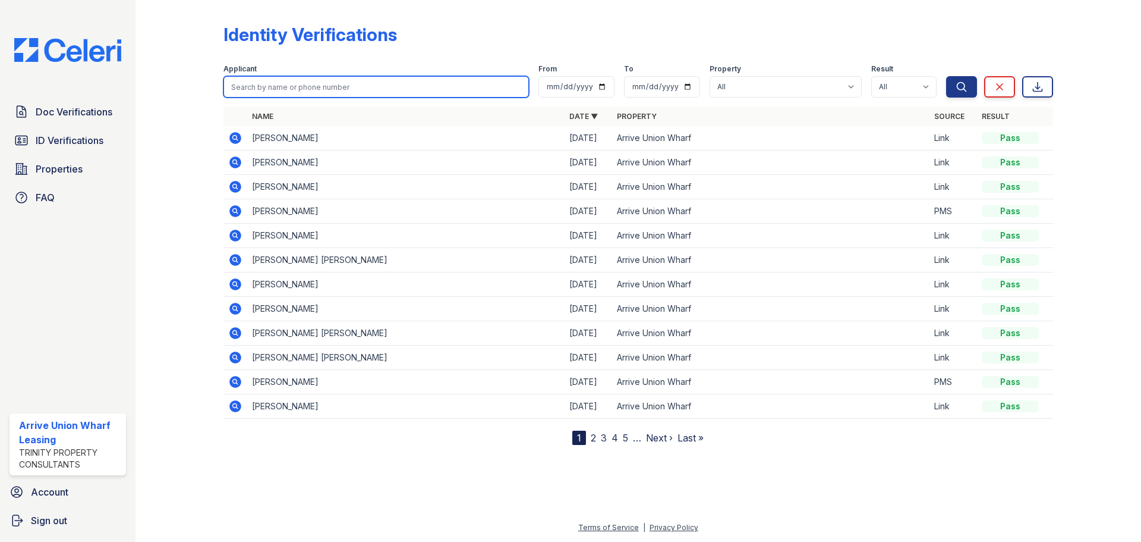
click at [258, 89] on input "search" at bounding box center [377, 86] width 306 height 21
type input "ashley"
click at [946, 76] on button "Search" at bounding box center [961, 86] width 31 height 21
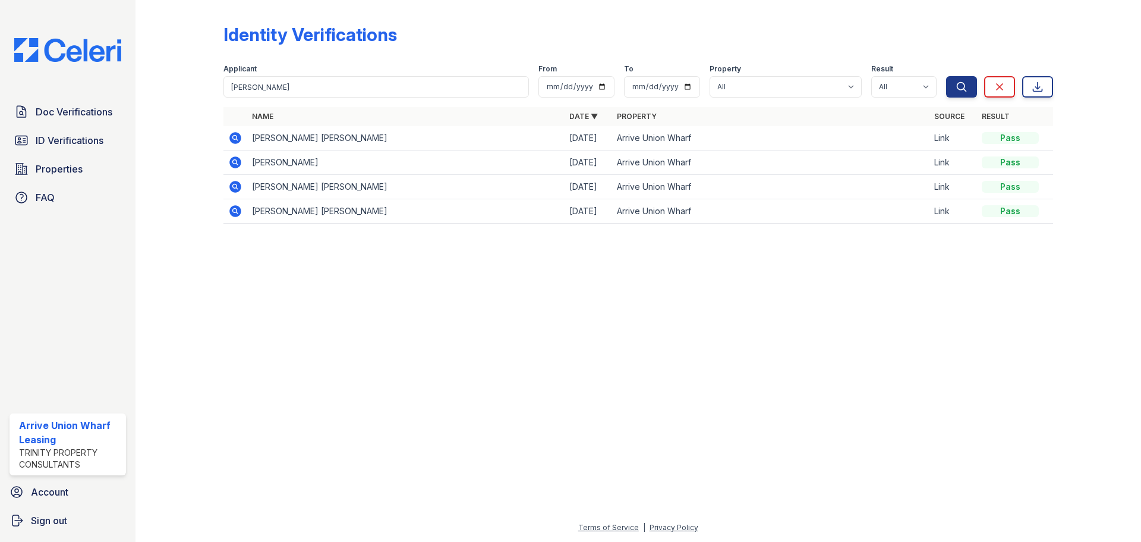
click at [232, 136] on icon at bounding box center [235, 138] width 12 height 12
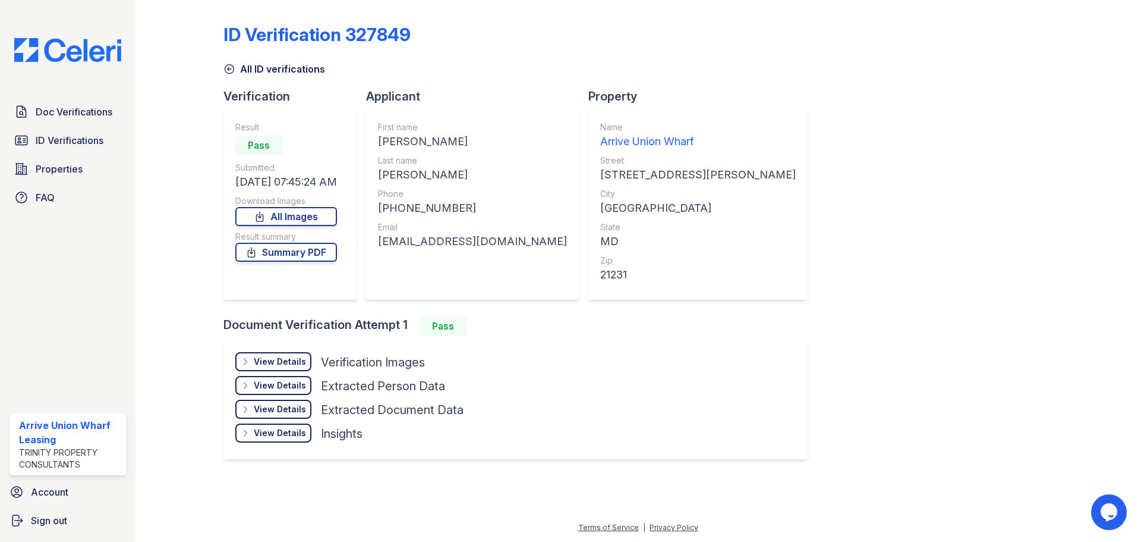
click at [290, 368] on div "View Details Details" at bounding box center [273, 361] width 76 height 19
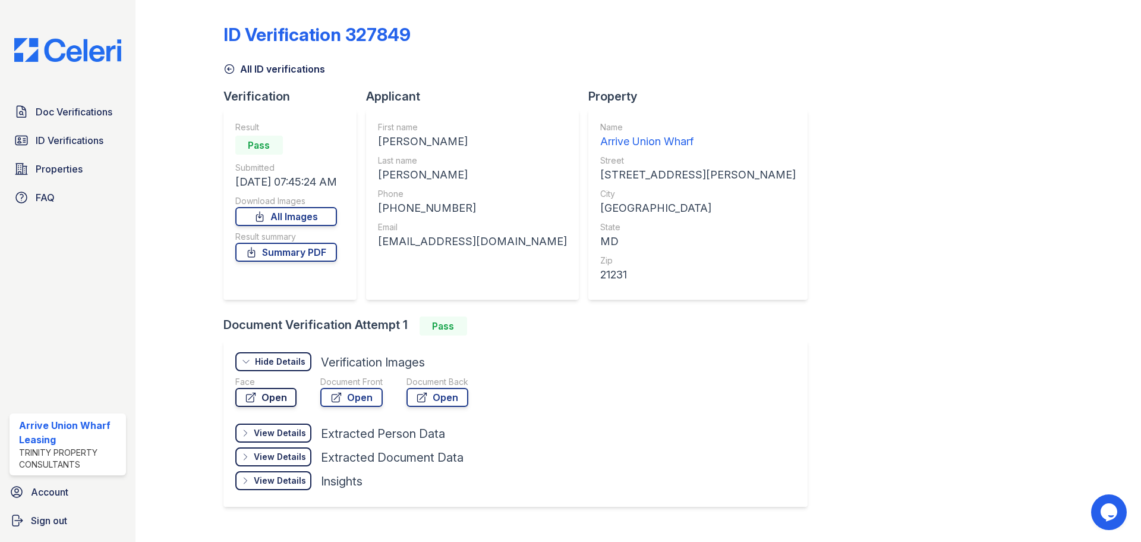
click at [275, 389] on link "Open" at bounding box center [265, 397] width 61 height 19
click at [76, 111] on span "Doc Verifications" at bounding box center [74, 112] width 77 height 14
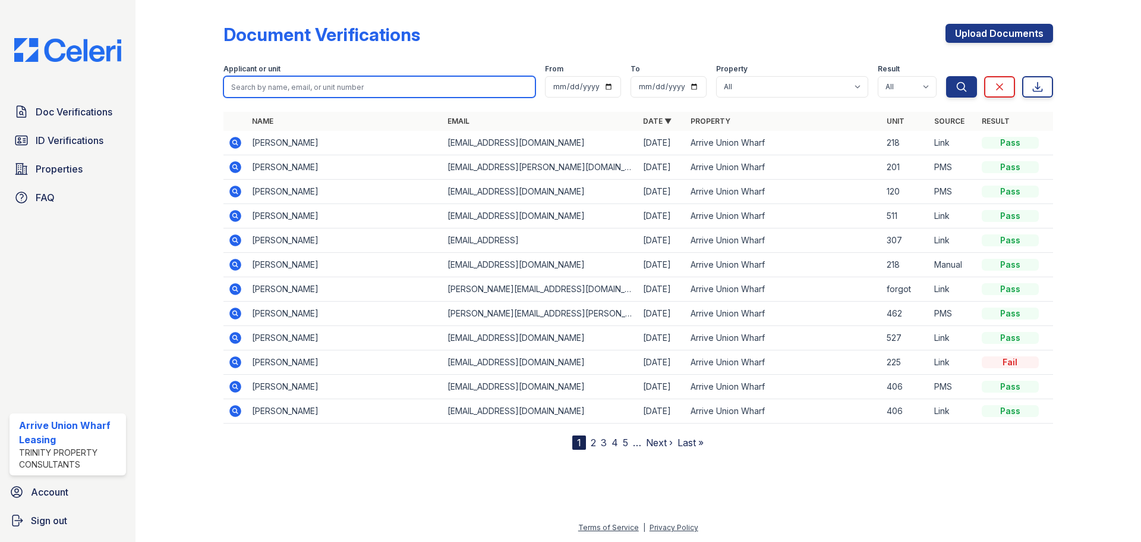
click at [314, 84] on input "search" at bounding box center [380, 86] width 312 height 21
type input "[PERSON_NAME]"
click at [946, 76] on button "Search" at bounding box center [961, 86] width 31 height 21
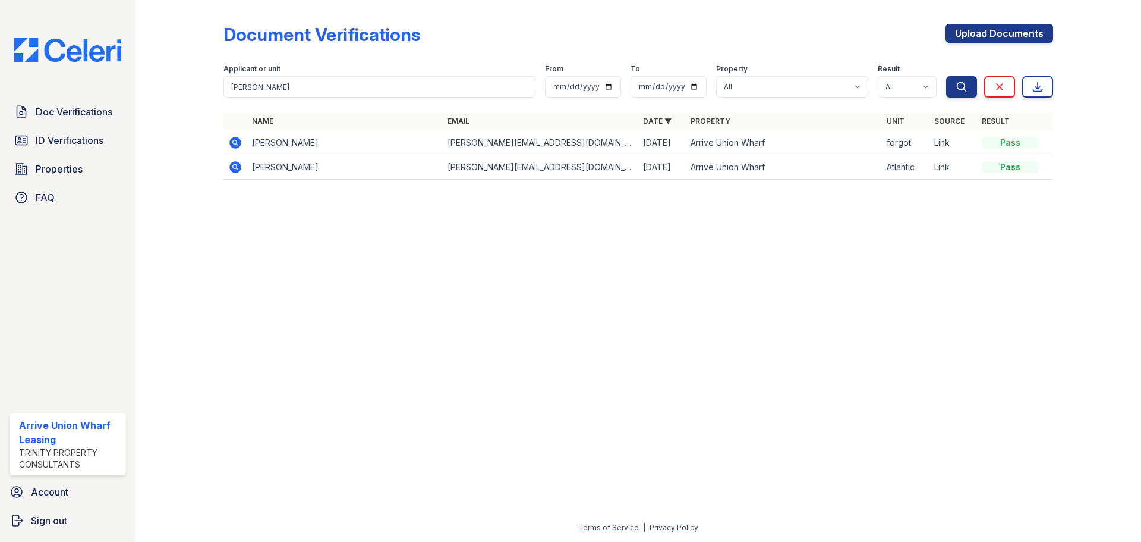
click at [228, 140] on icon at bounding box center [235, 143] width 14 height 14
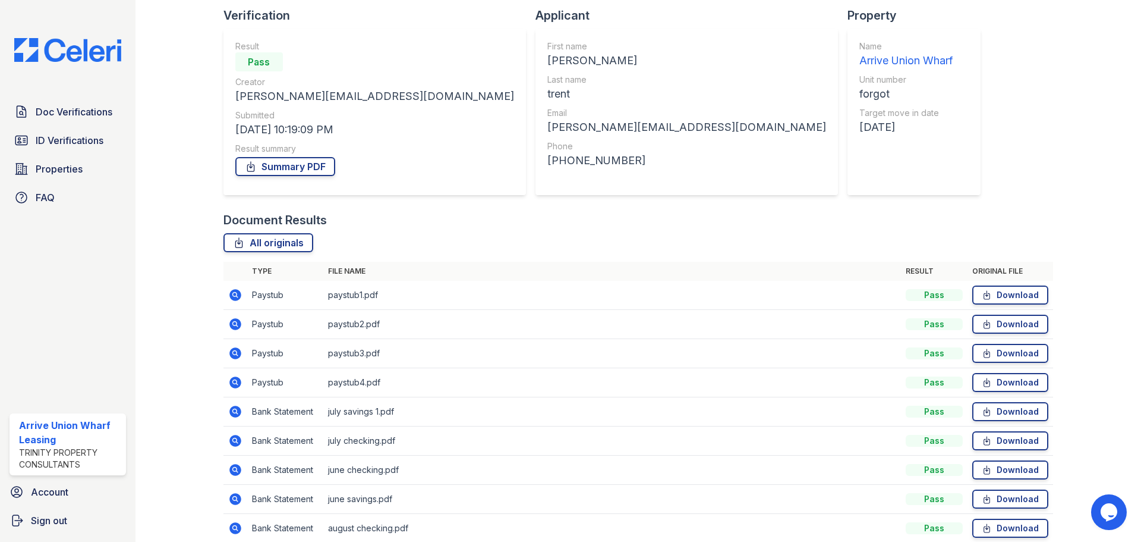
scroll to position [163, 0]
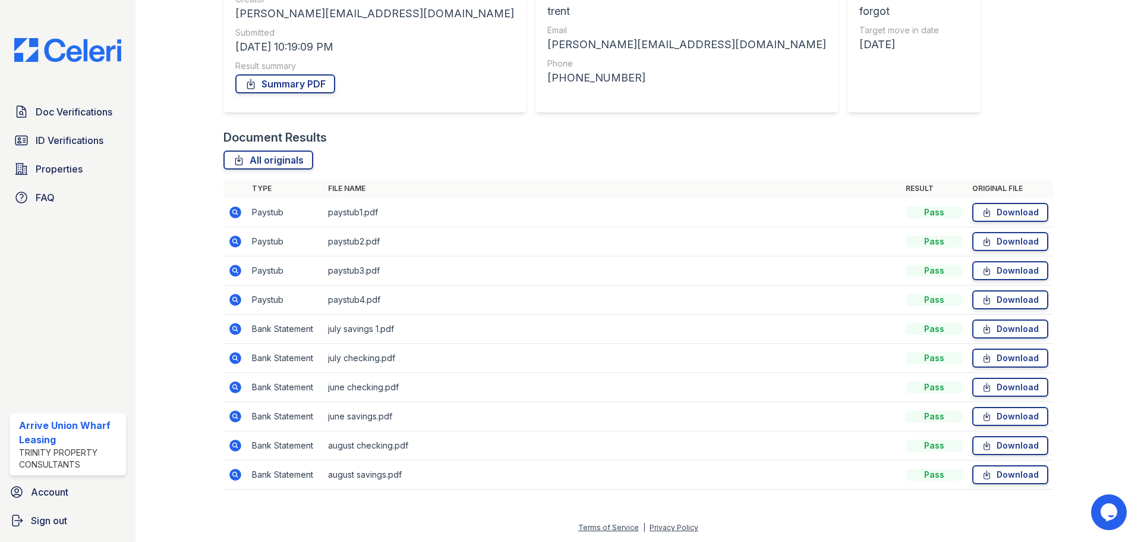
click at [230, 211] on icon at bounding box center [235, 212] width 12 height 12
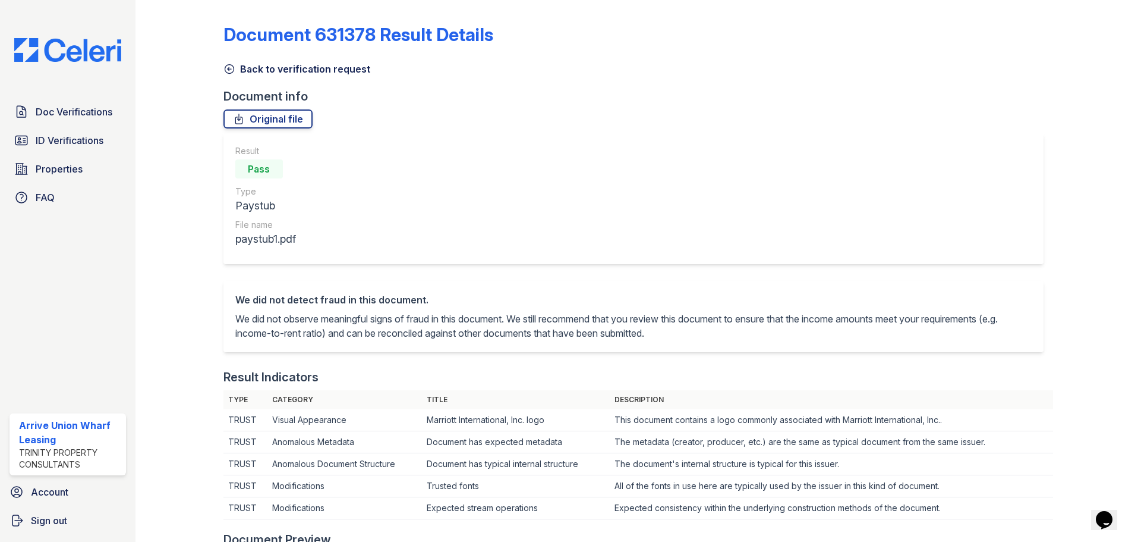
click at [226, 76] on link "Back to verification request" at bounding box center [297, 69] width 147 height 14
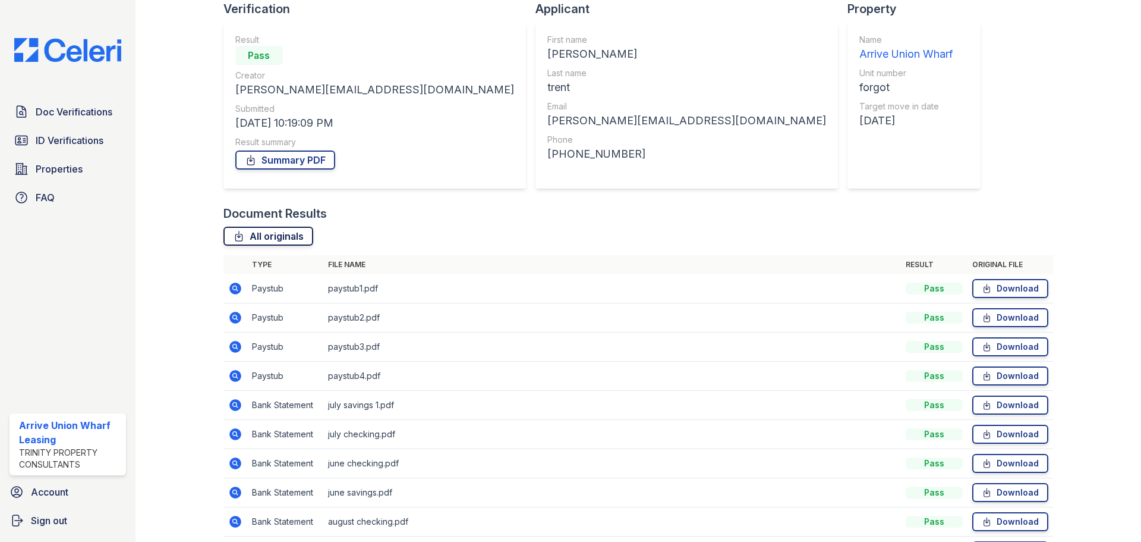
scroll to position [163, 0]
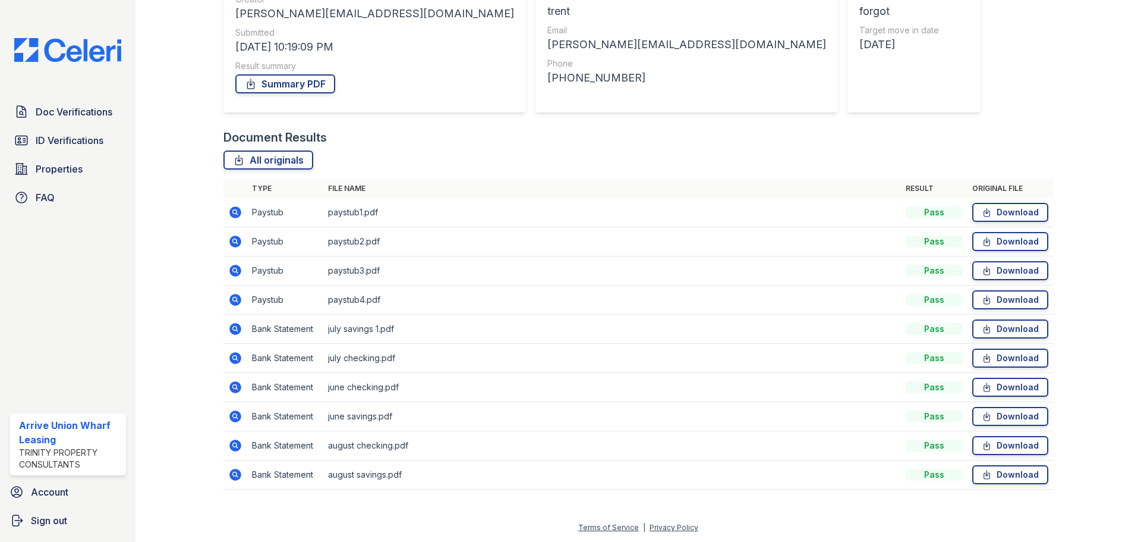
click at [236, 327] on icon at bounding box center [235, 329] width 14 height 14
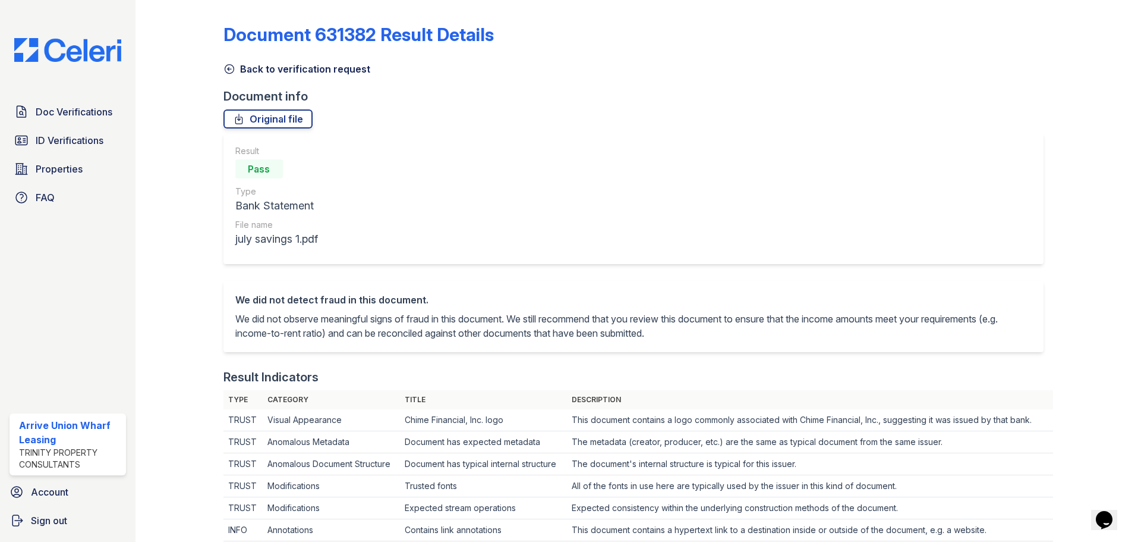
click at [227, 65] on icon at bounding box center [229, 69] width 9 height 9
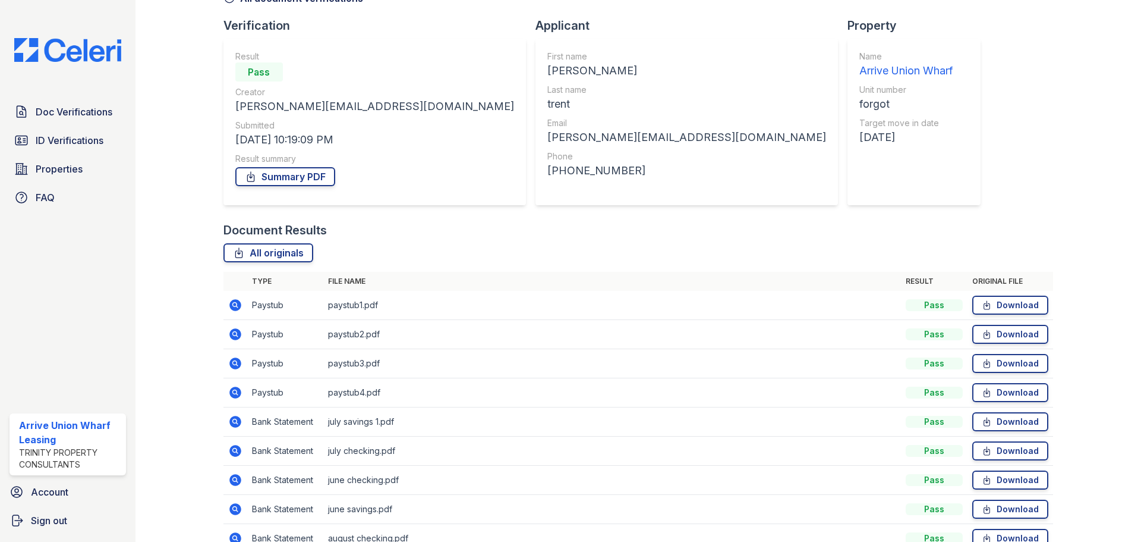
scroll to position [163, 0]
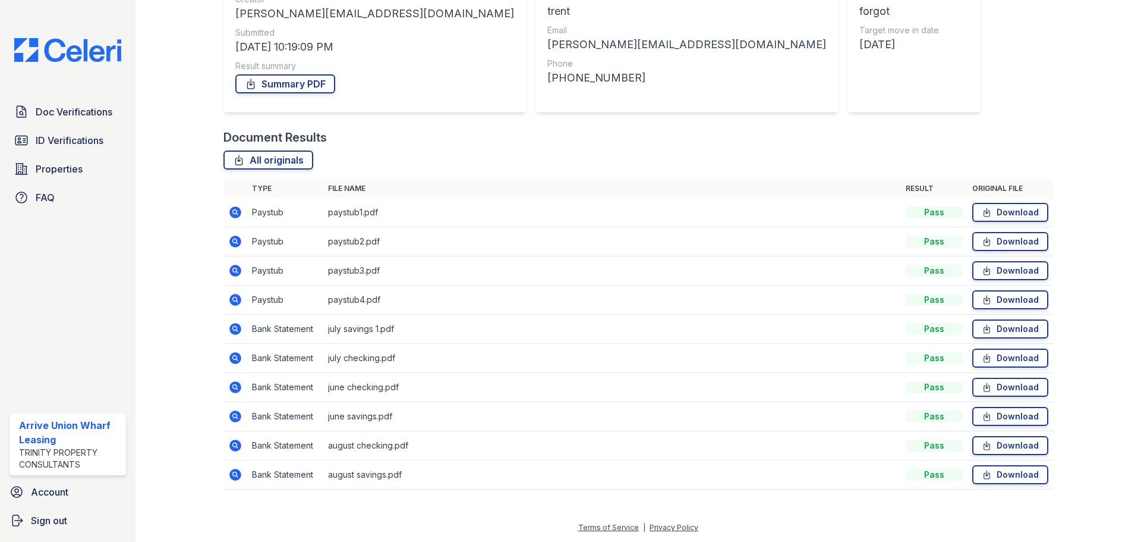
click at [230, 244] on icon at bounding box center [235, 241] width 12 height 12
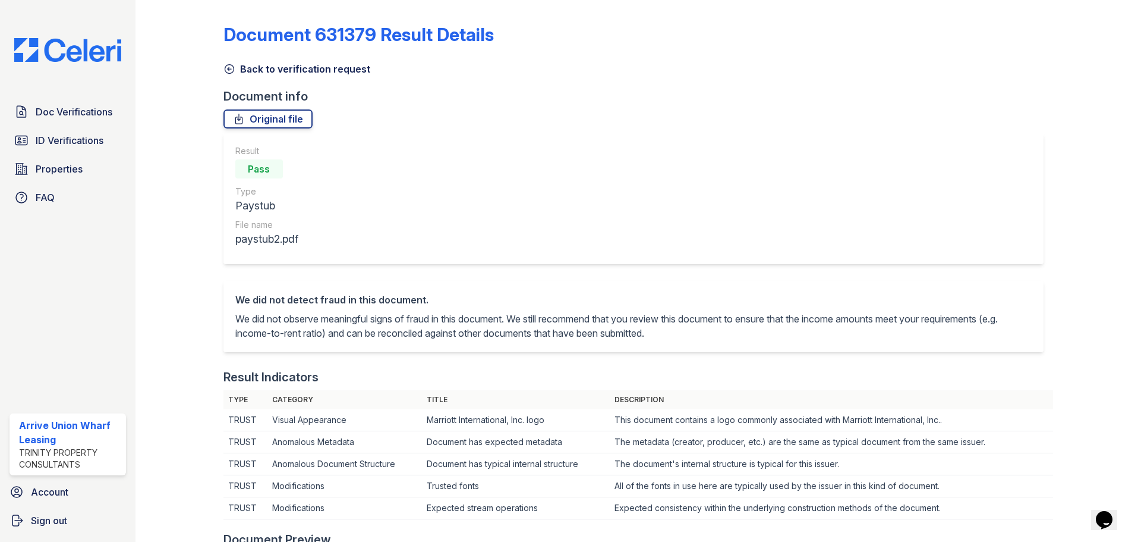
click at [229, 70] on icon at bounding box center [230, 69] width 12 height 12
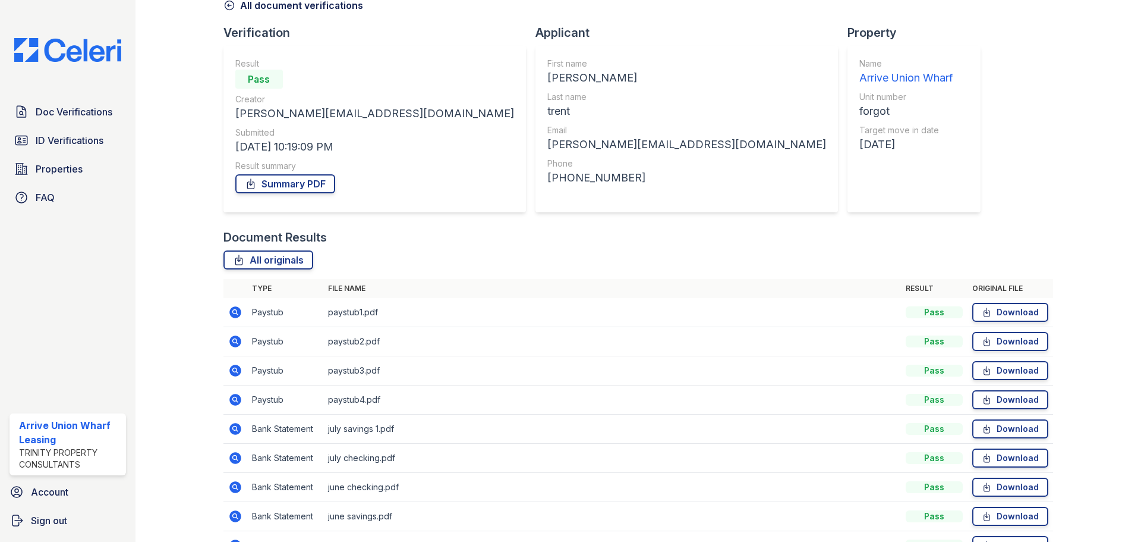
scroll to position [163, 0]
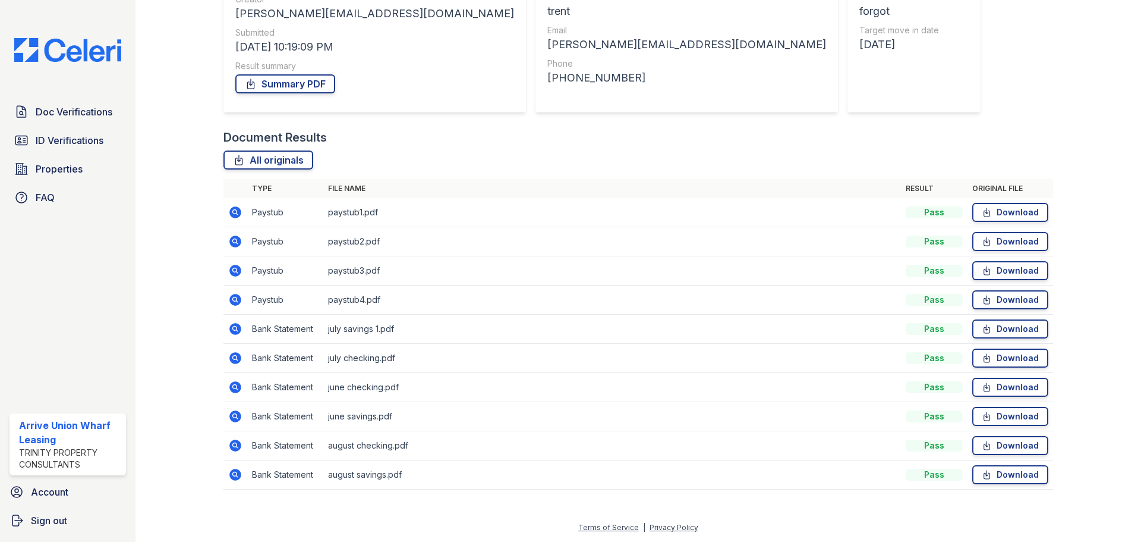
click at [240, 417] on icon at bounding box center [235, 416] width 12 height 12
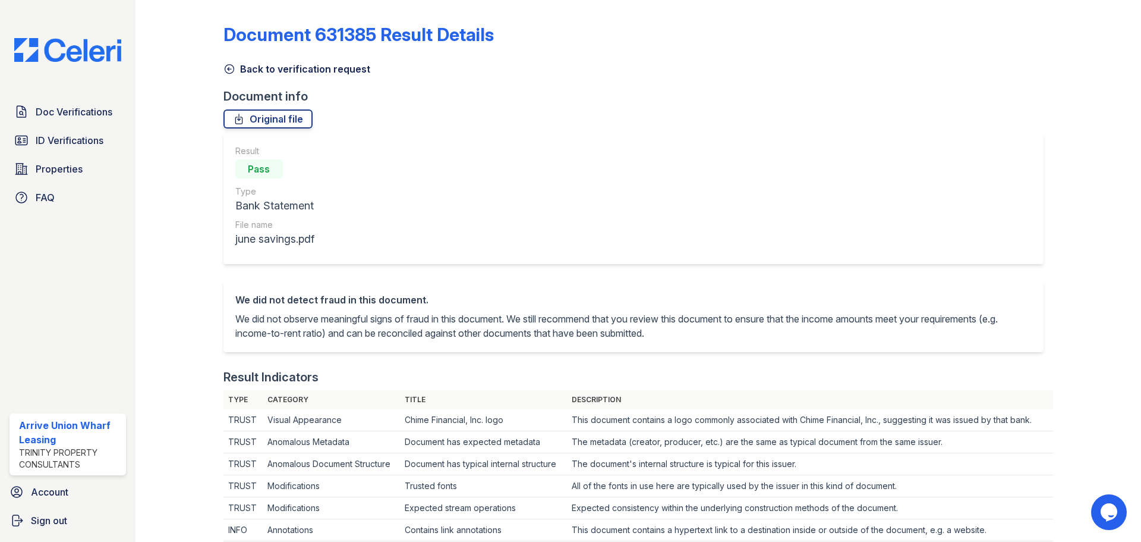
click at [231, 69] on icon at bounding box center [229, 69] width 9 height 9
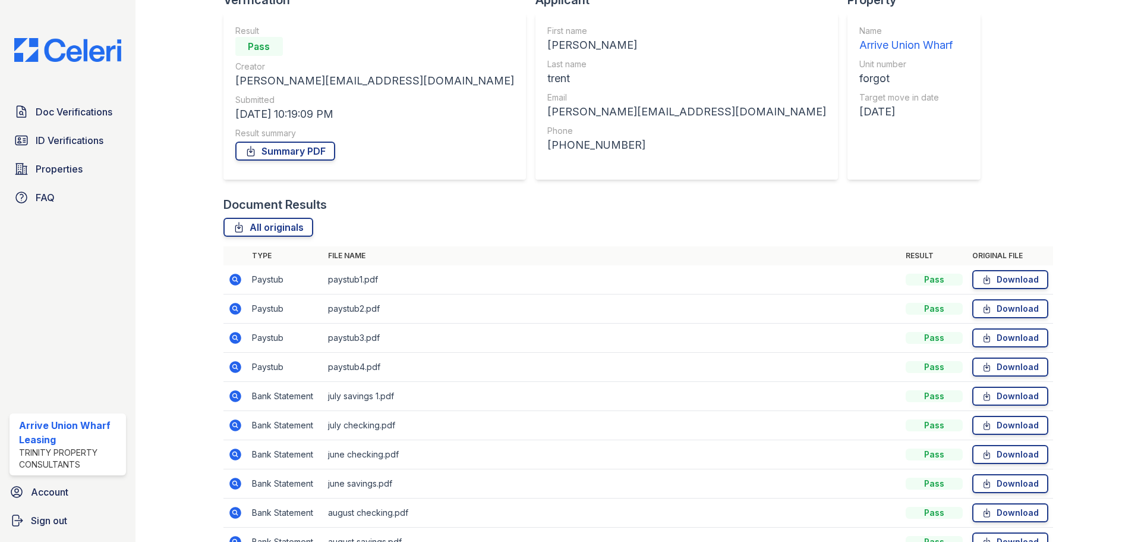
scroll to position [163, 0]
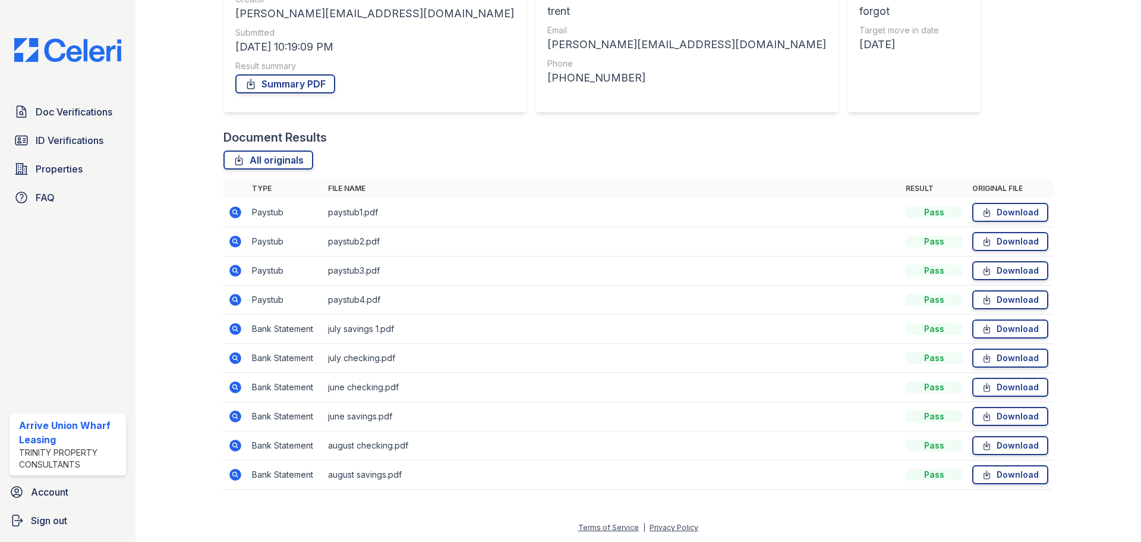
click at [236, 471] on icon at bounding box center [235, 474] width 12 height 12
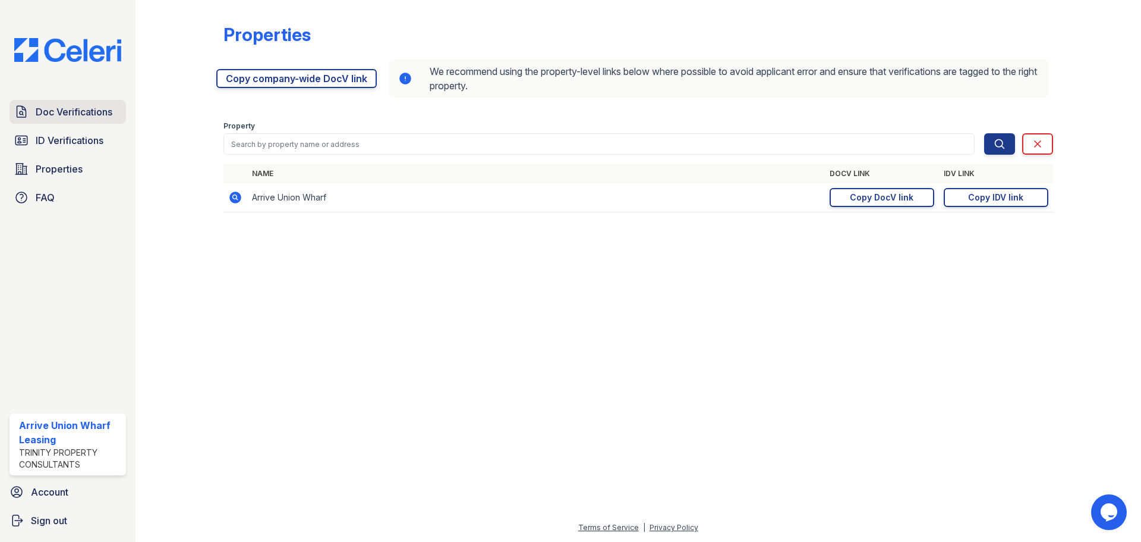
click at [64, 109] on span "Doc Verifications" at bounding box center [74, 112] width 77 height 14
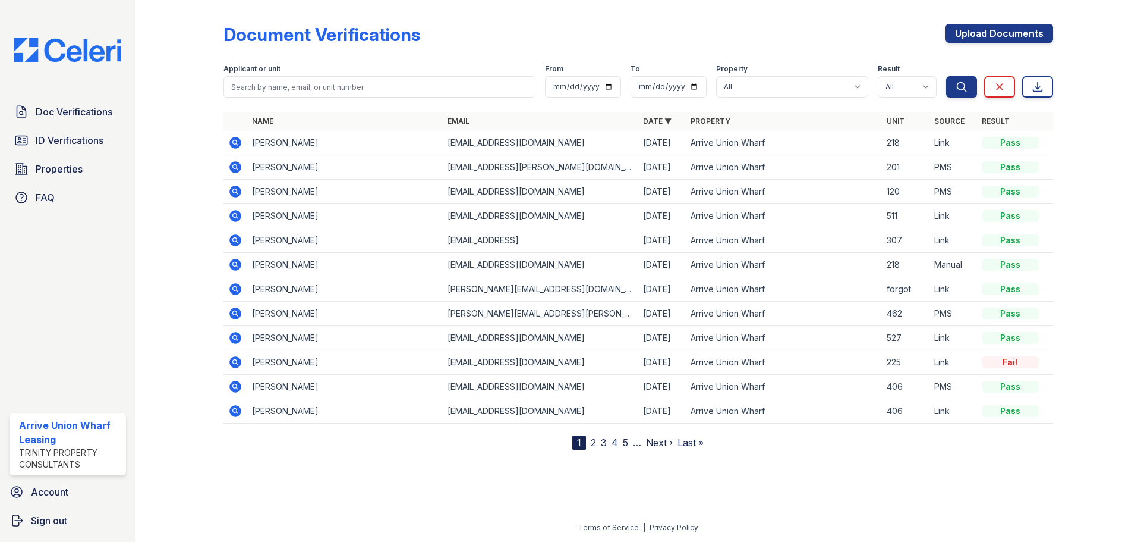
click at [235, 289] on icon at bounding box center [234, 288] width 3 height 3
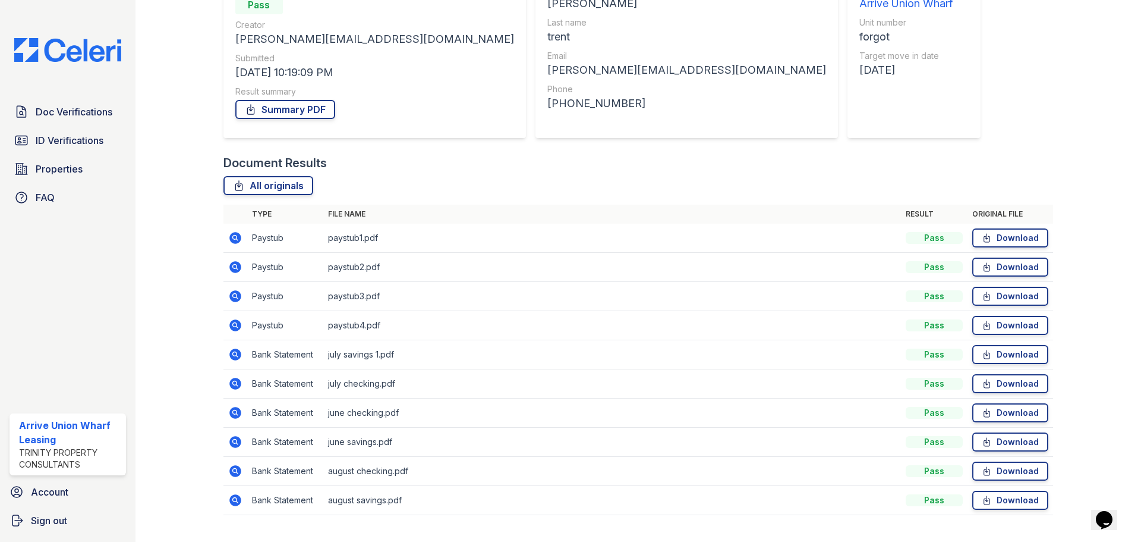
scroll to position [163, 0]
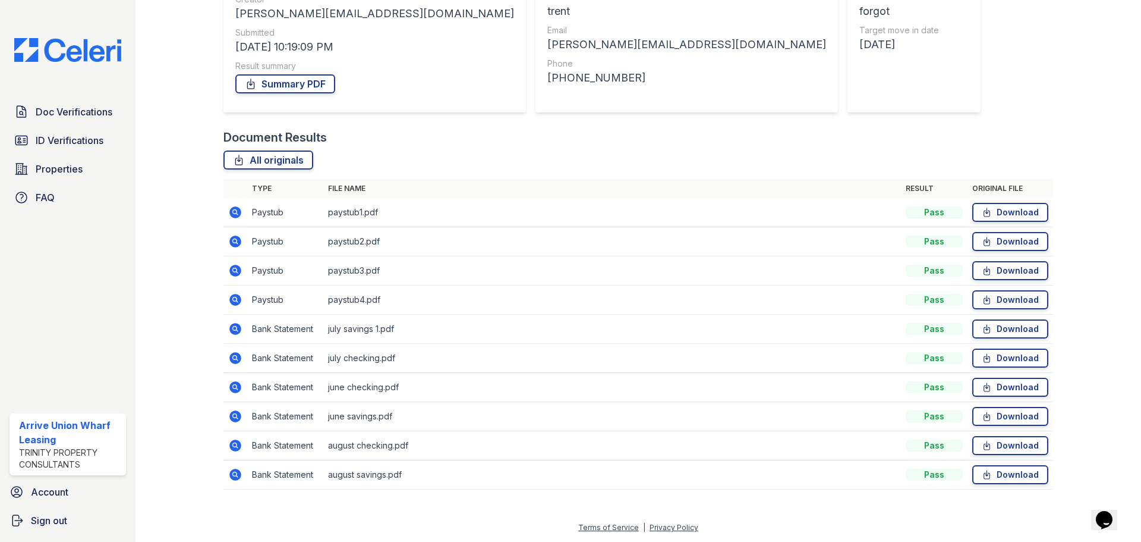
click at [235, 240] on icon at bounding box center [234, 240] width 3 height 3
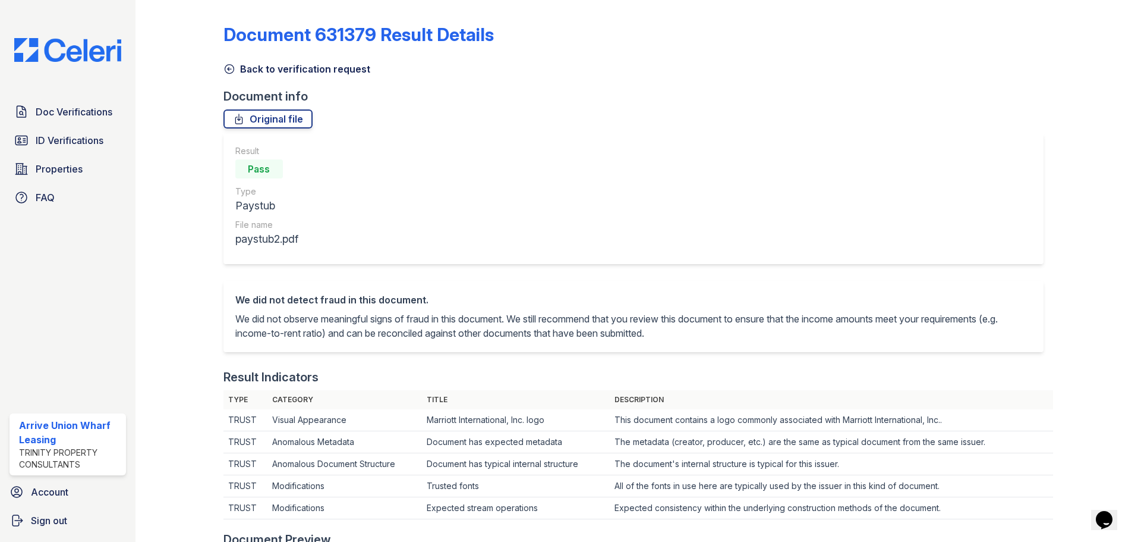
click at [232, 71] on icon at bounding box center [230, 69] width 12 height 12
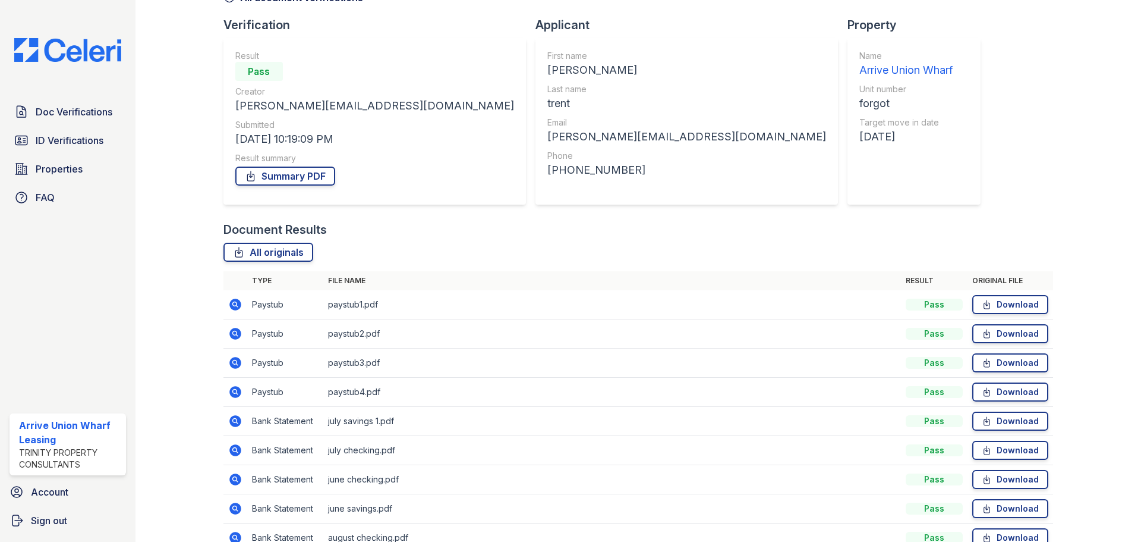
scroll to position [163, 0]
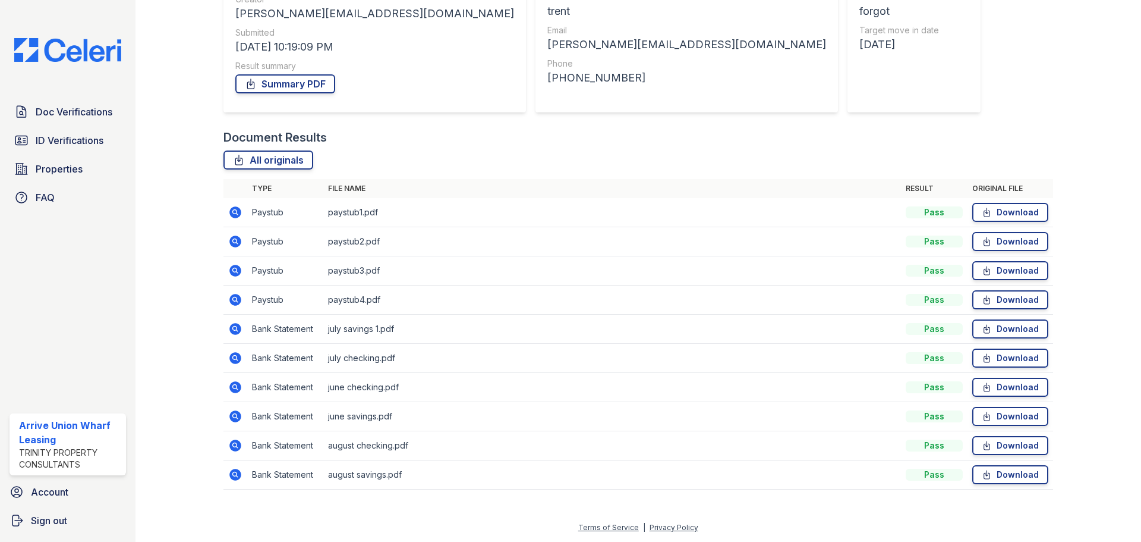
click at [230, 209] on icon at bounding box center [235, 212] width 12 height 12
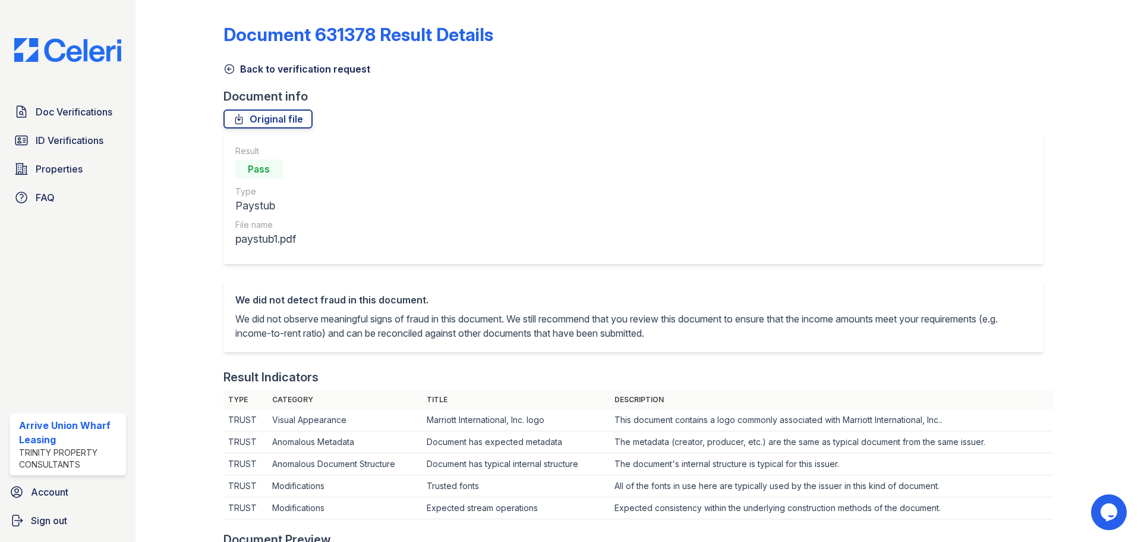
click at [232, 72] on icon at bounding box center [229, 69] width 9 height 9
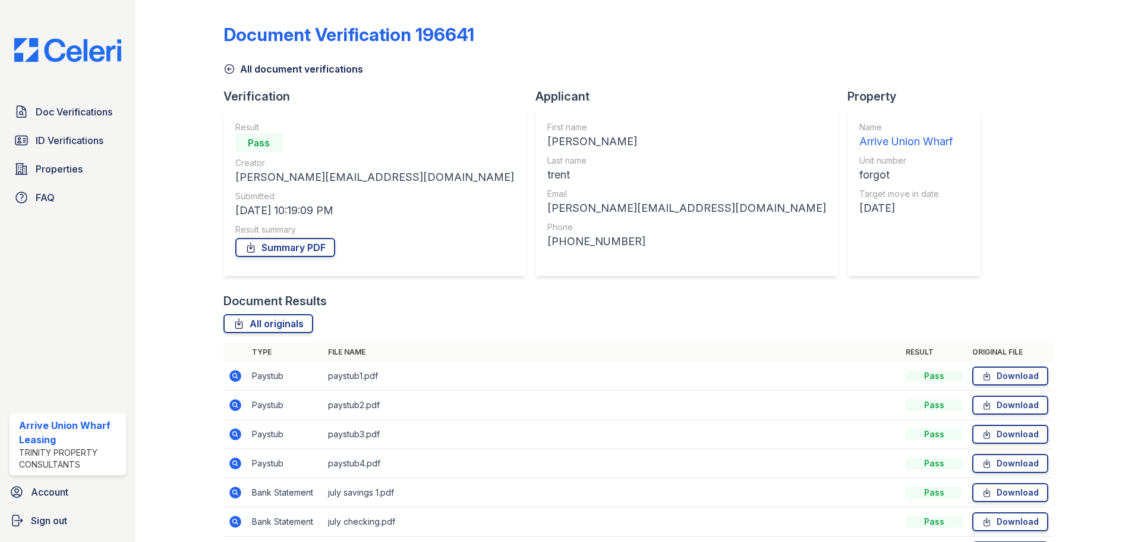
click at [231, 408] on icon at bounding box center [235, 405] width 12 height 12
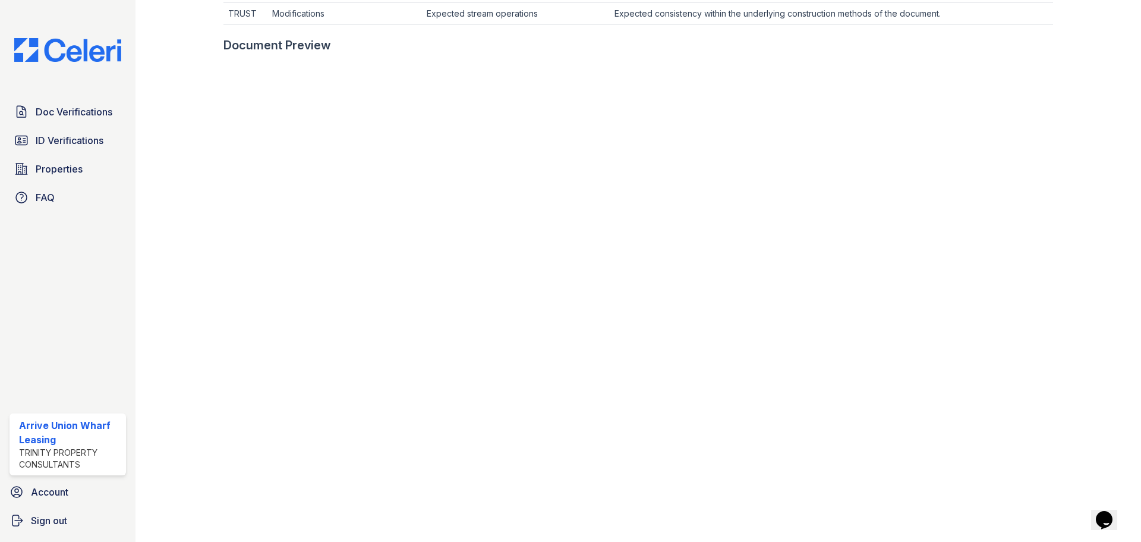
scroll to position [593, 0]
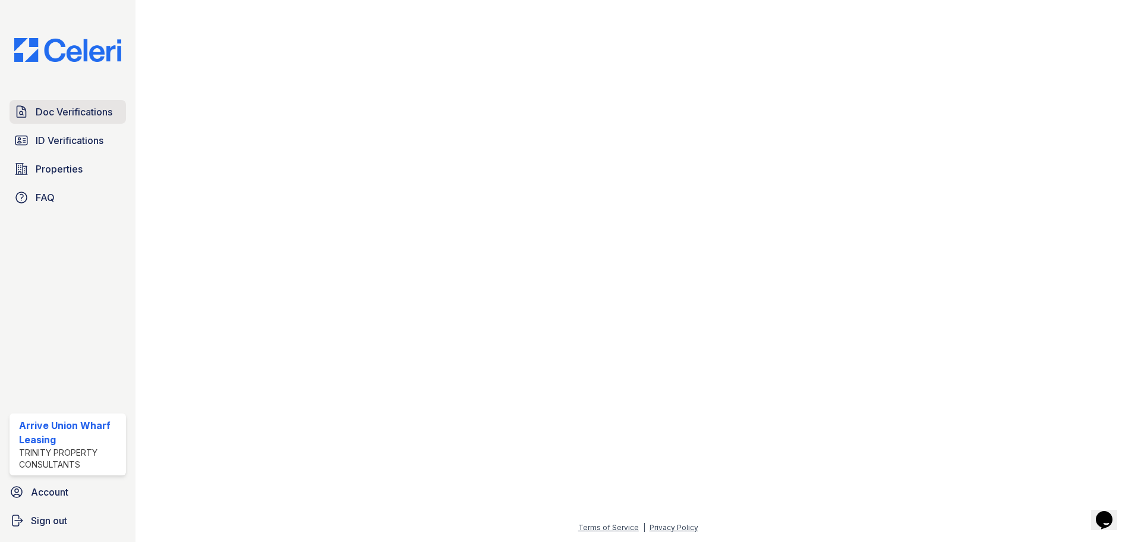
click at [109, 117] on span "Doc Verifications" at bounding box center [74, 112] width 77 height 14
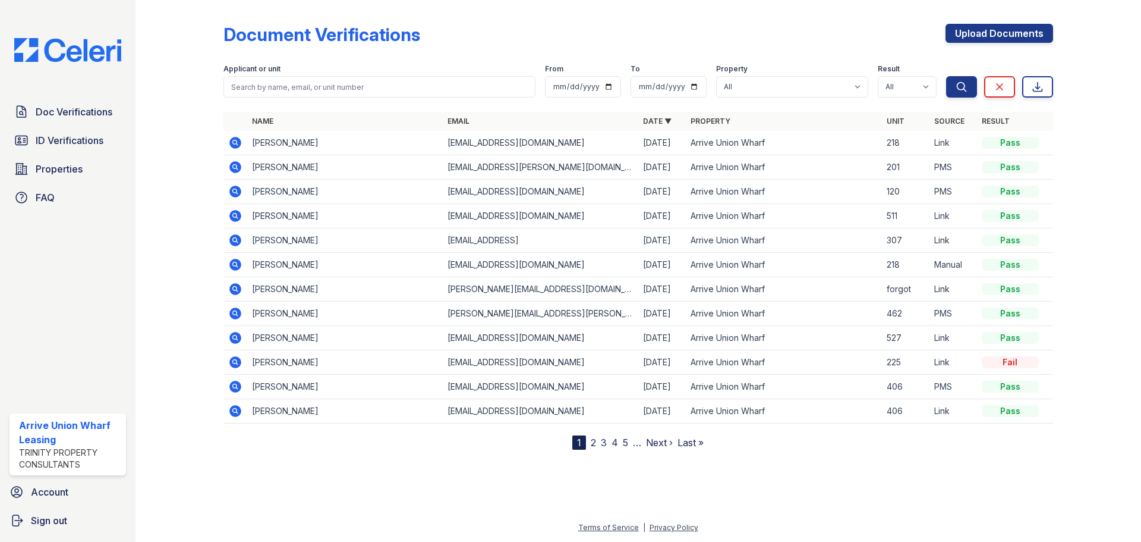
click at [239, 290] on icon at bounding box center [235, 289] width 12 height 12
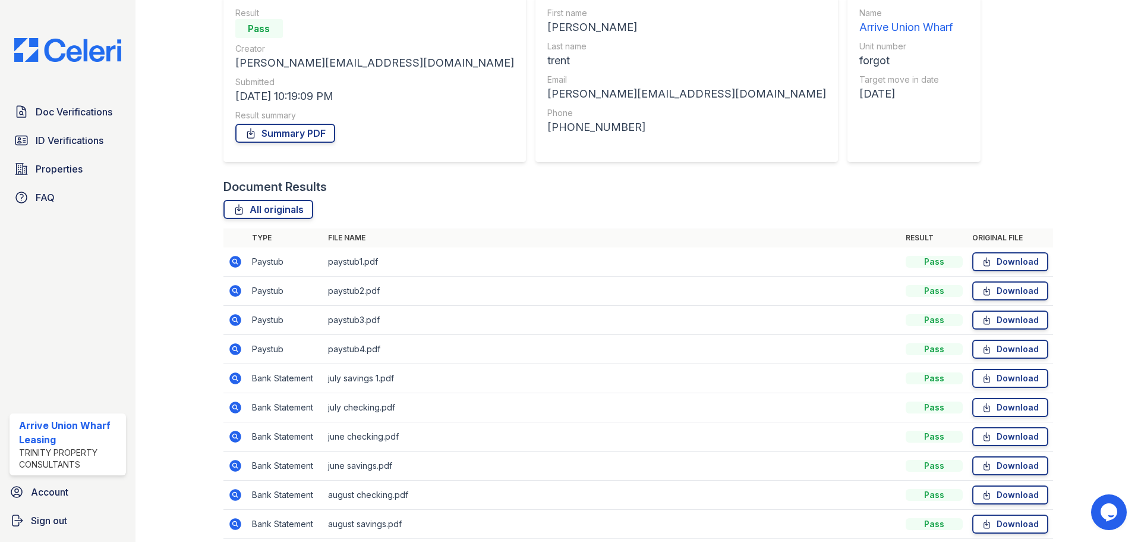
scroll to position [119, 0]
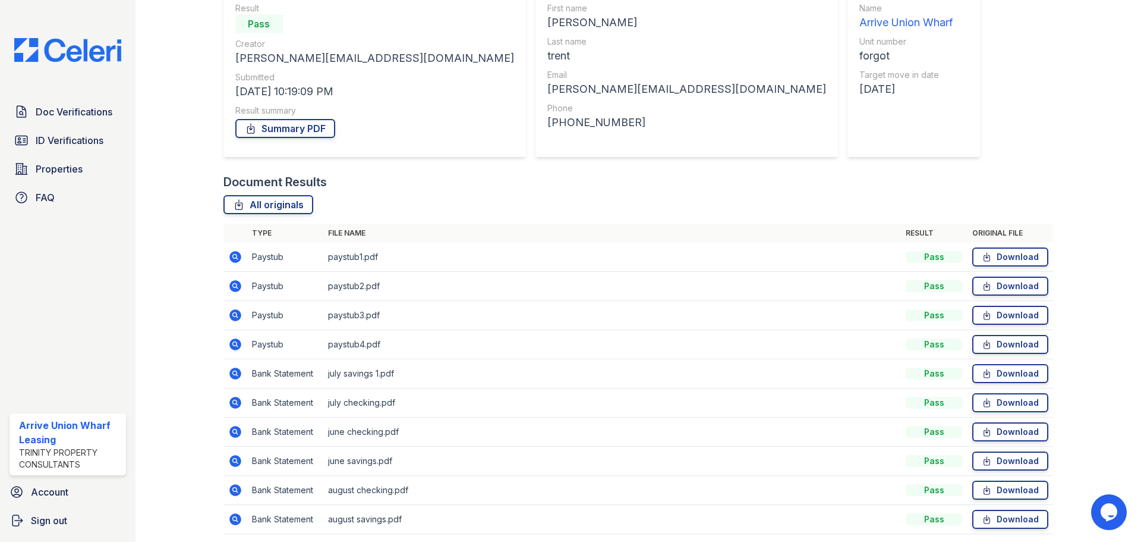
click at [234, 256] on icon at bounding box center [234, 255] width 3 height 3
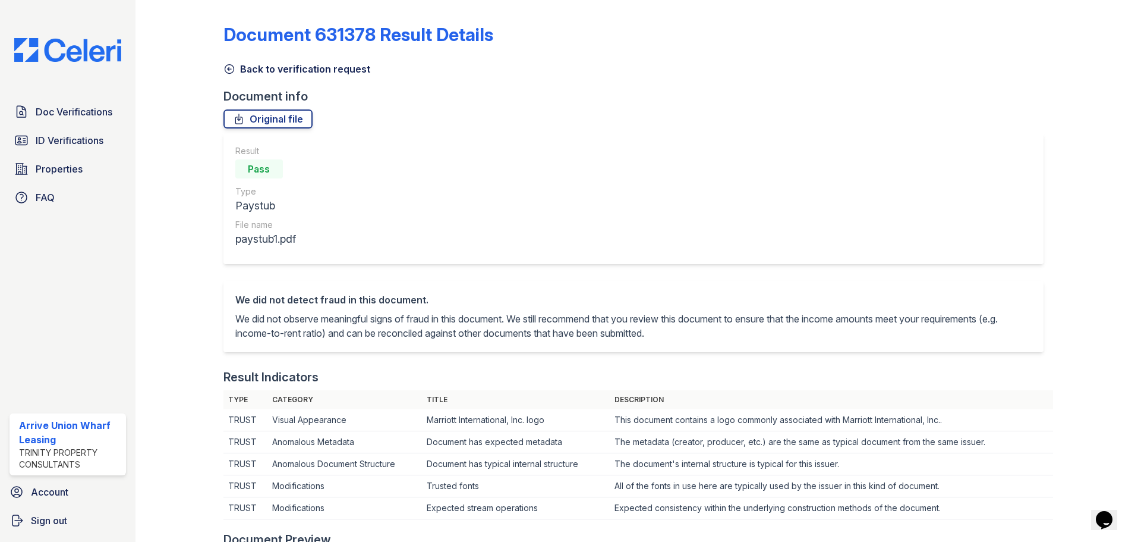
click at [234, 68] on icon at bounding box center [230, 69] width 12 height 12
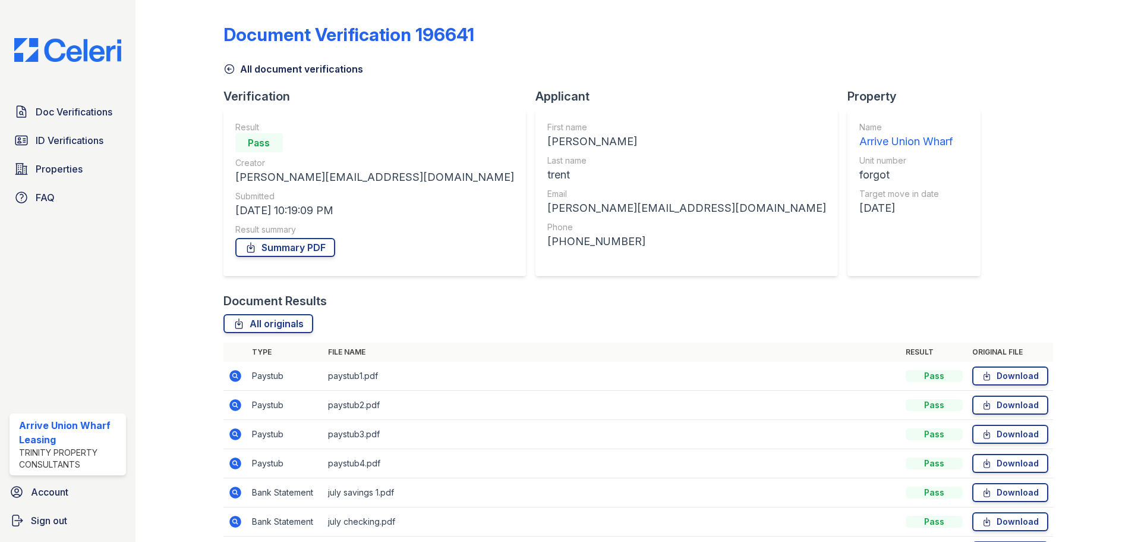
click at [232, 438] on icon at bounding box center [235, 434] width 12 height 12
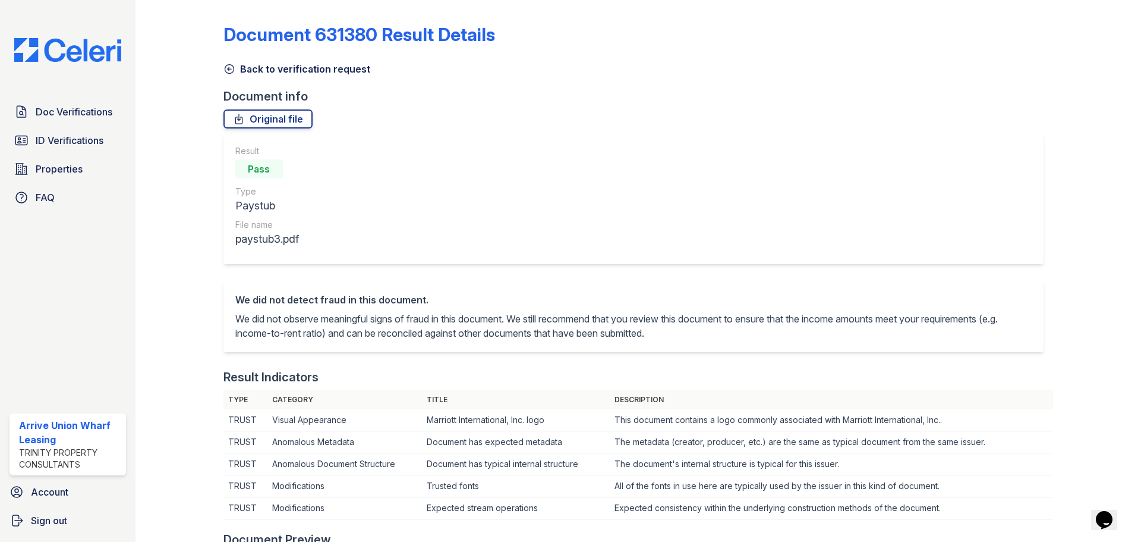
click at [229, 65] on icon at bounding box center [229, 69] width 9 height 9
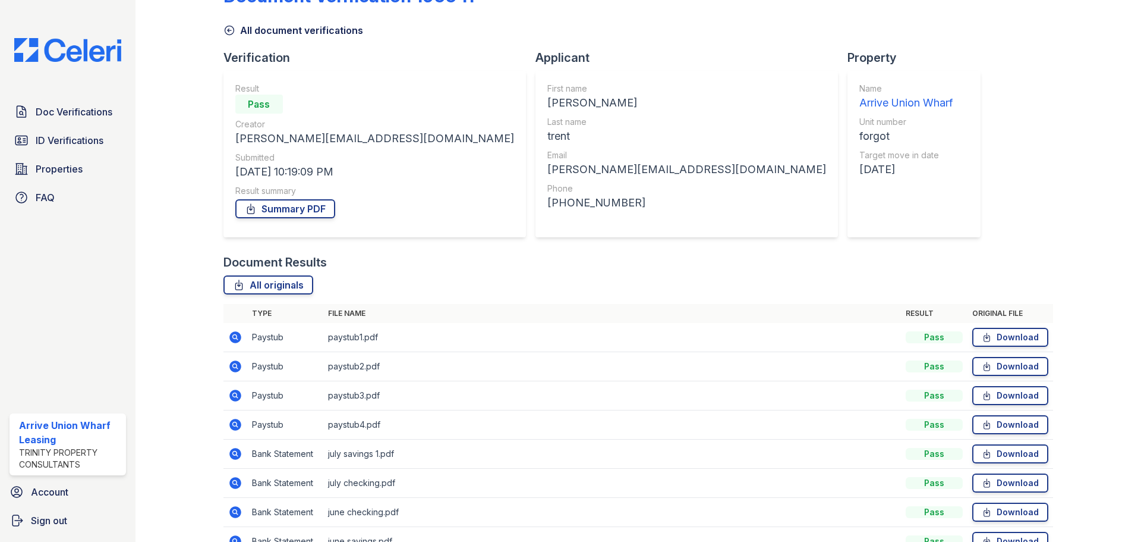
scroll to position [59, 0]
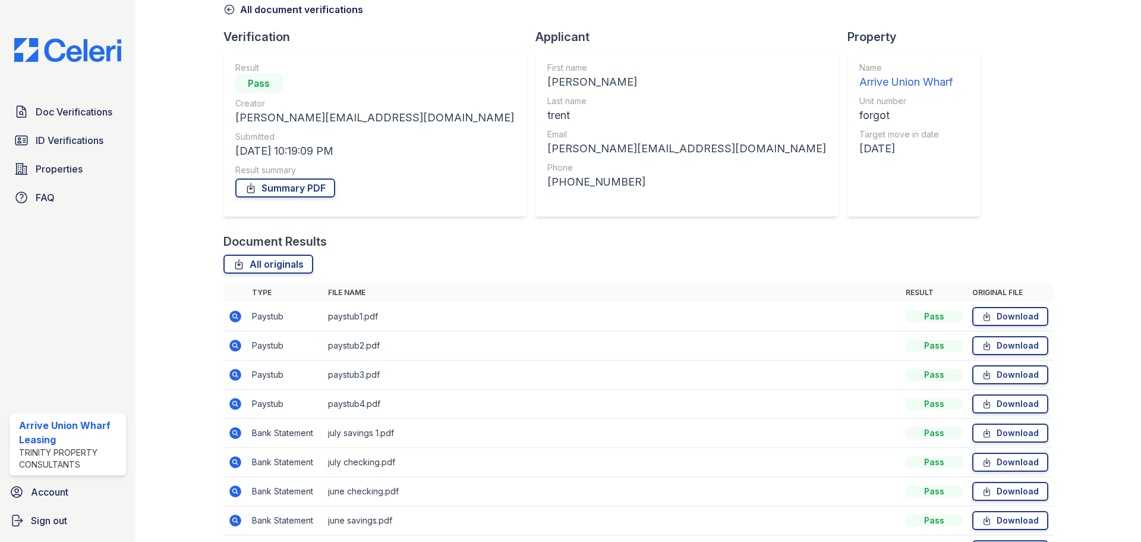
click at [225, 407] on td at bounding box center [236, 403] width 24 height 29
click at [229, 407] on icon at bounding box center [235, 404] width 14 height 14
